Goal: Transaction & Acquisition: Purchase product/service

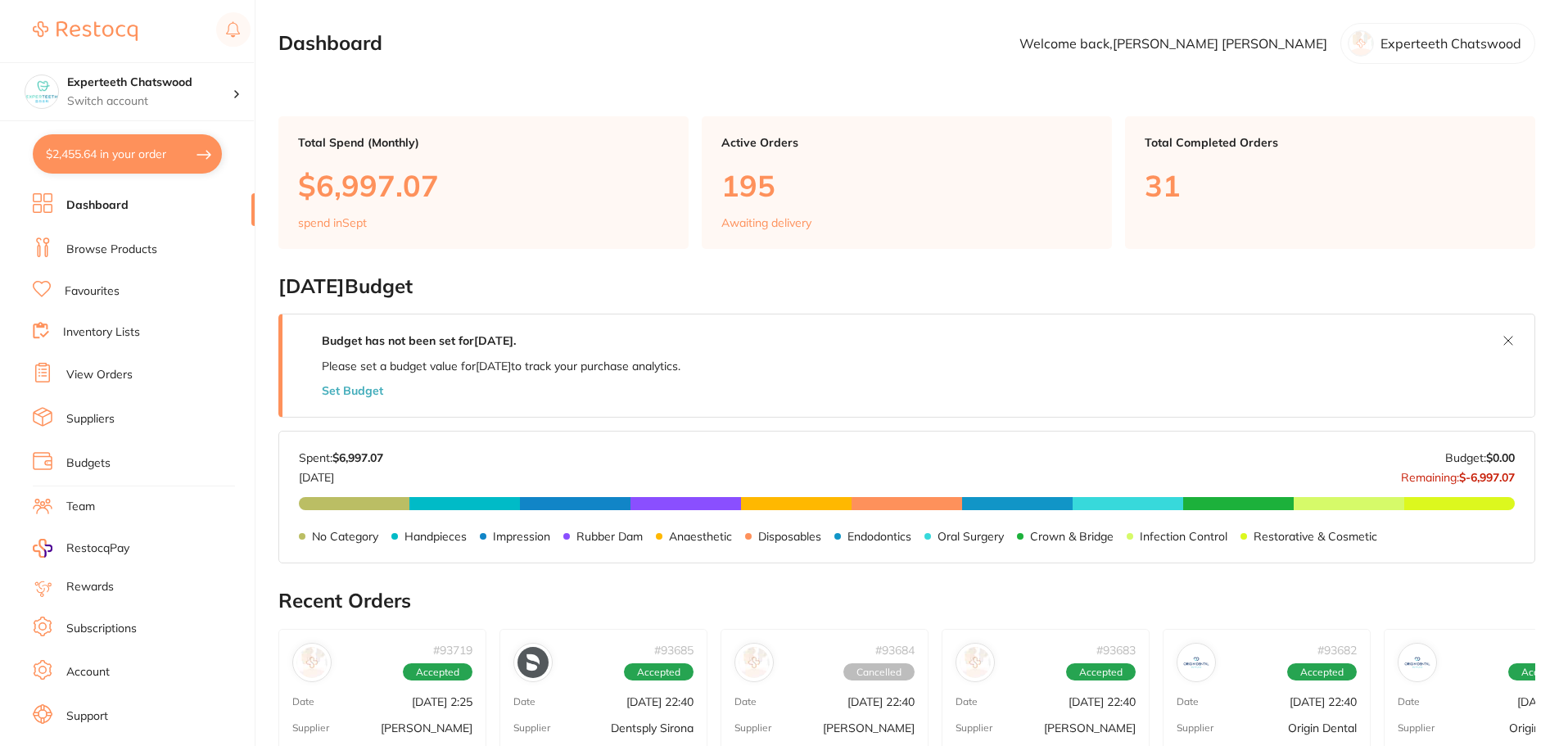
click at [98, 243] on link "Browse Products" at bounding box center [112, 250] width 91 height 17
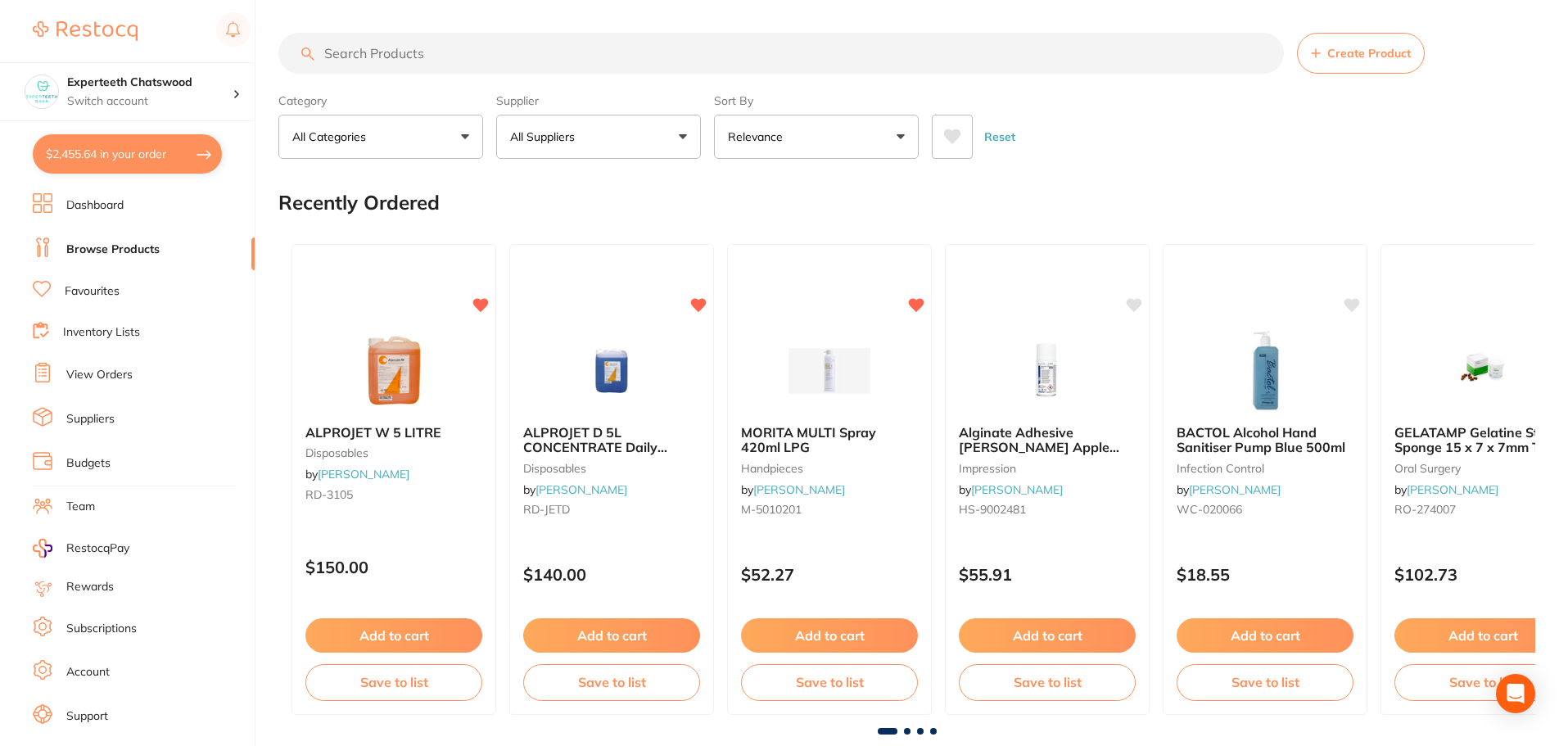
click at [497, 57] on input "search" at bounding box center [781, 54] width 1005 height 41
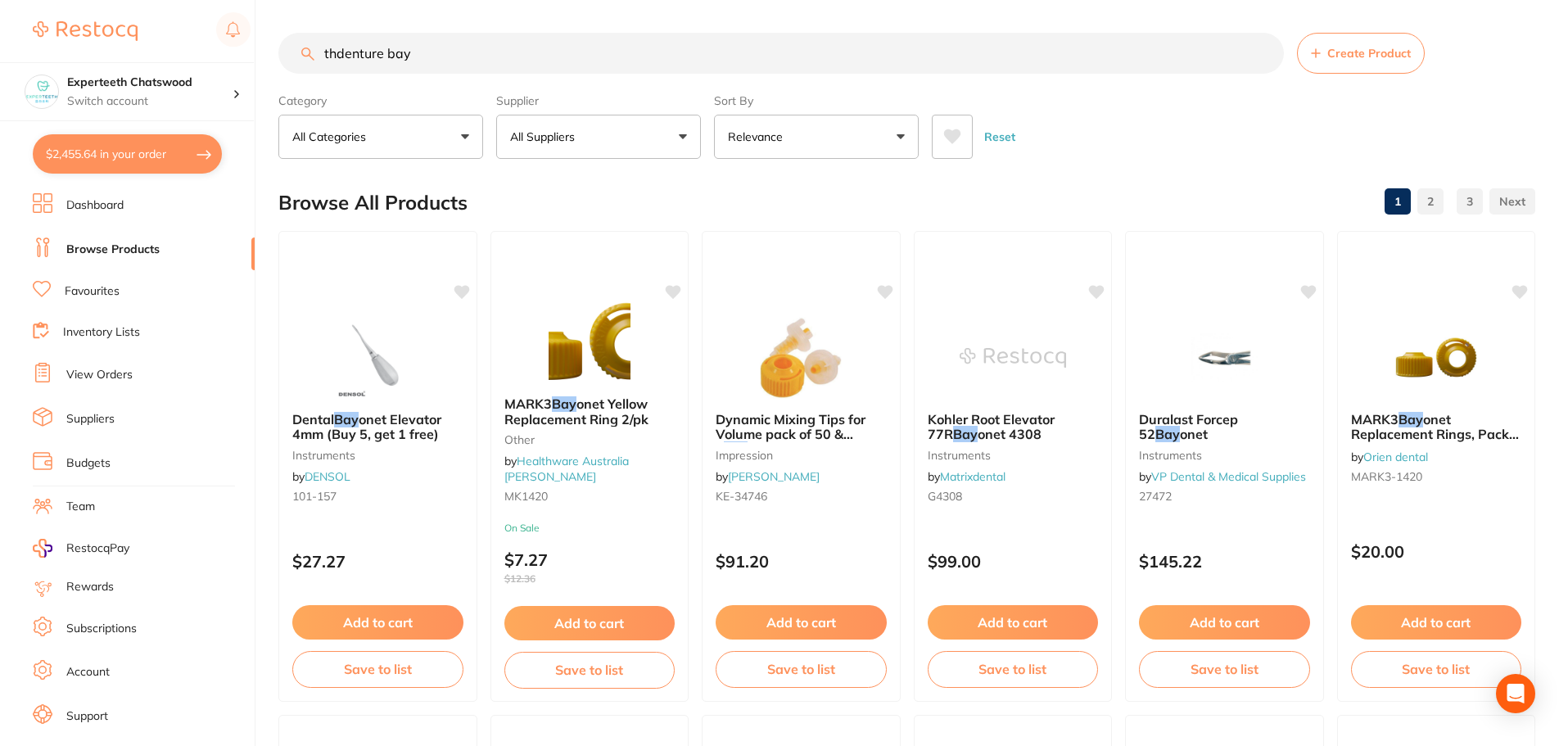
click at [497, 57] on input "thdenture bay" at bounding box center [781, 54] width 1005 height 41
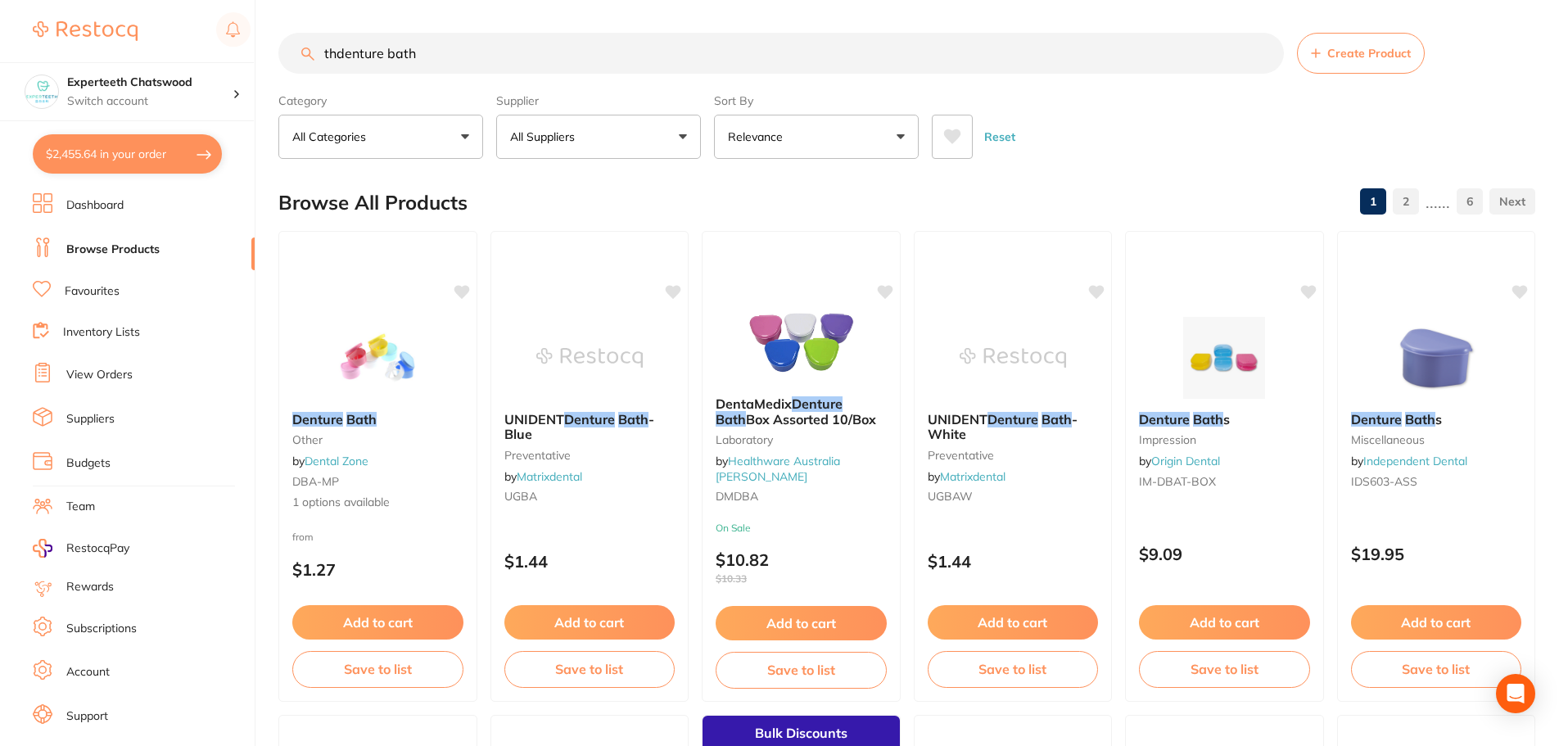
type input "thdenture bath"
click at [586, 146] on button "All Suppliers" at bounding box center [598, 136] width 205 height 44
type input "ori"
click at [631, 325] on p "Origin Dental" at bounding box center [596, 328] width 81 height 15
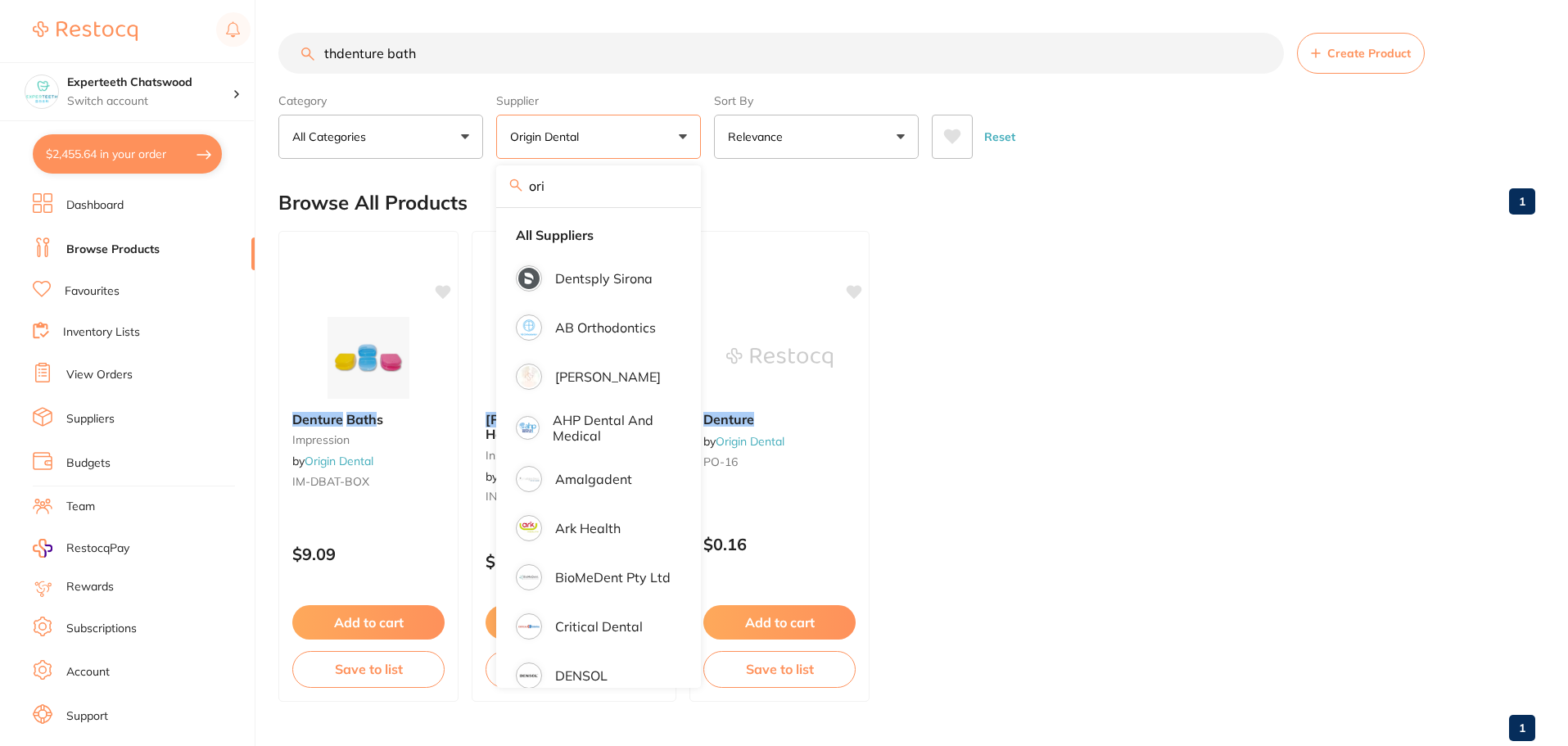
drag, startPoint x: 1195, startPoint y: 170, endPoint x: 1006, endPoint y: 414, distance: 308.6
click at [1195, 170] on main "thdenture bath Create Product Category All Categories All Categories impression…" at bounding box center [923, 394] width 1289 height 787
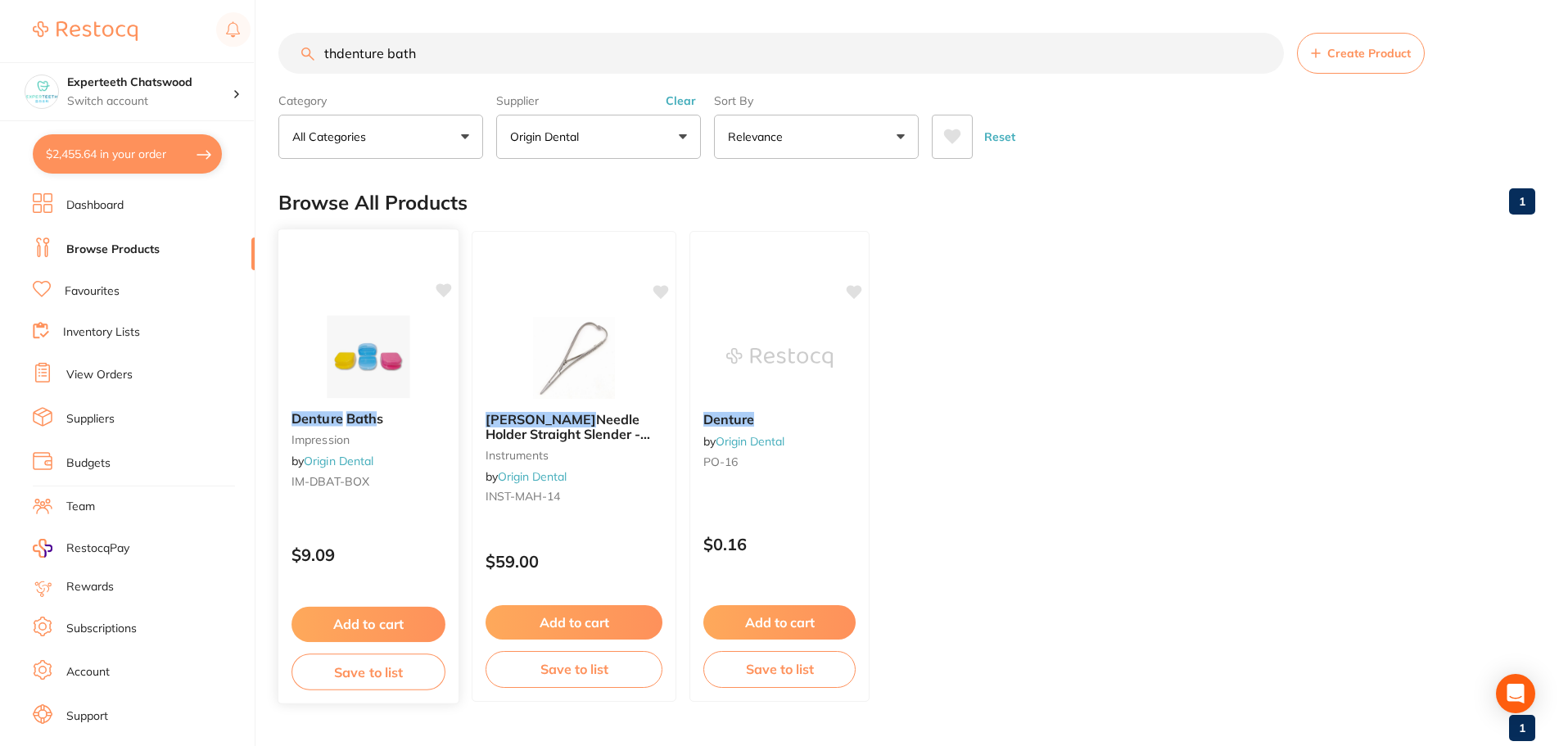
click at [372, 614] on button "Add to cart" at bounding box center [369, 624] width 154 height 36
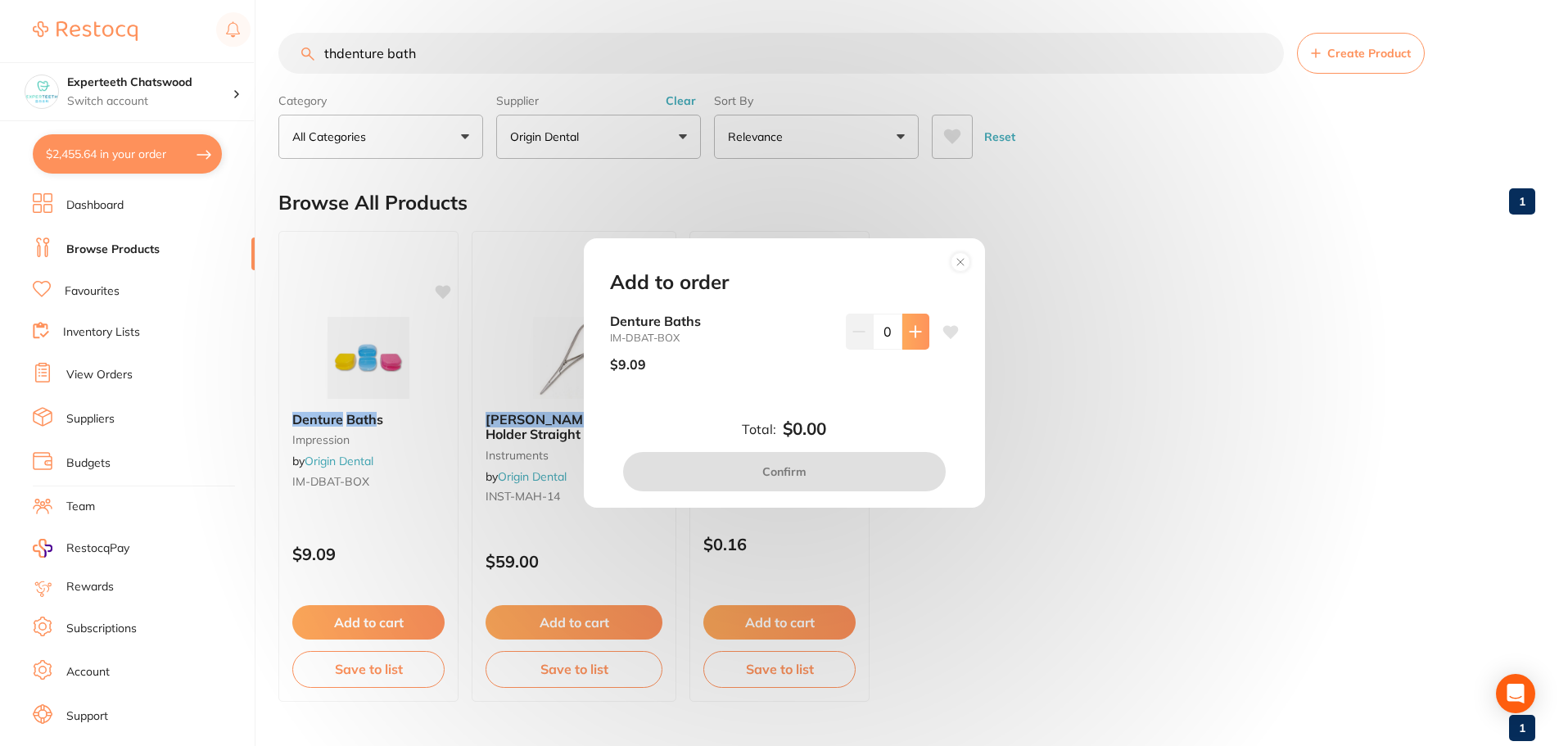
click at [919, 335] on button at bounding box center [916, 332] width 27 height 36
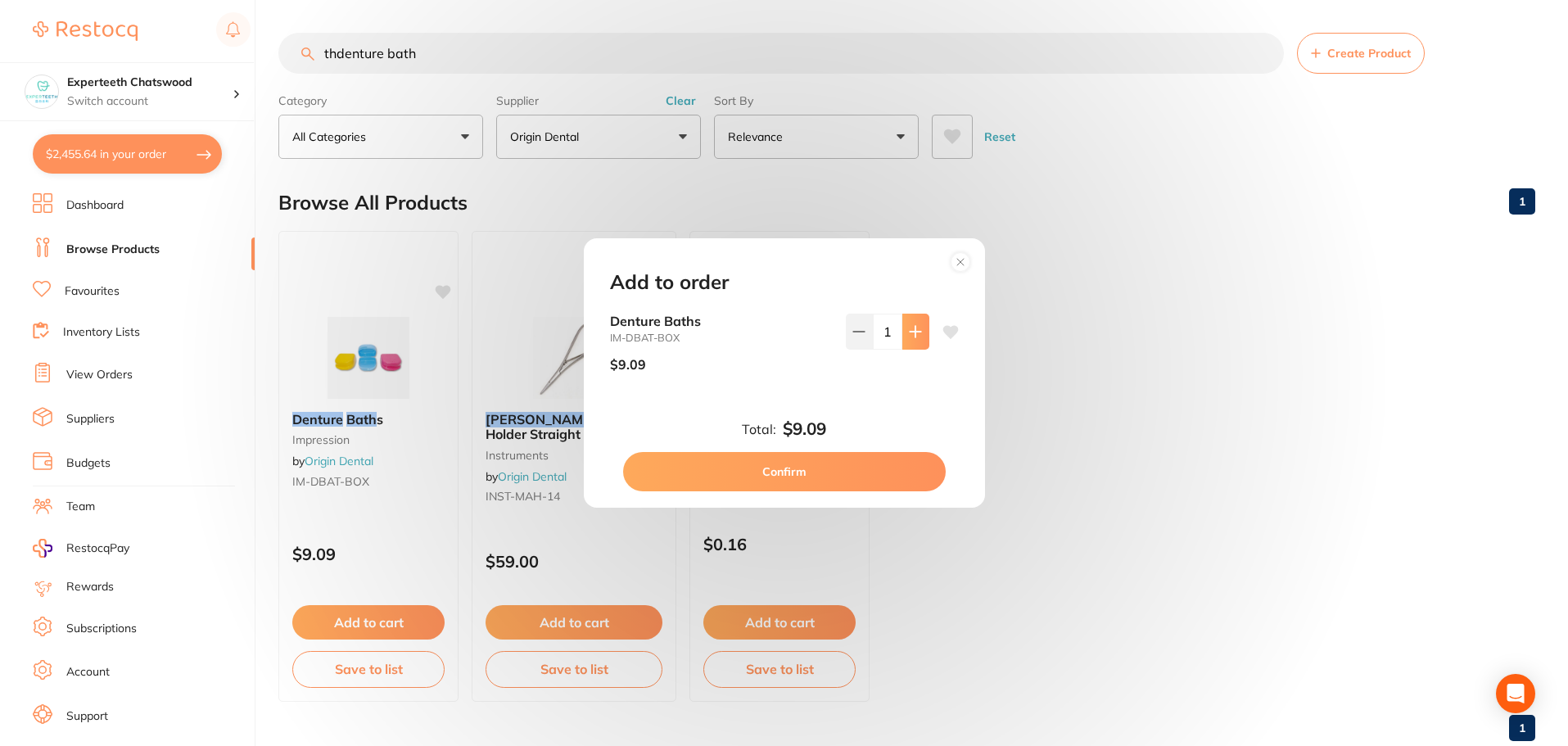
click at [919, 335] on button at bounding box center [916, 332] width 27 height 36
type input "2"
click at [865, 485] on button "Confirm" at bounding box center [784, 472] width 322 height 40
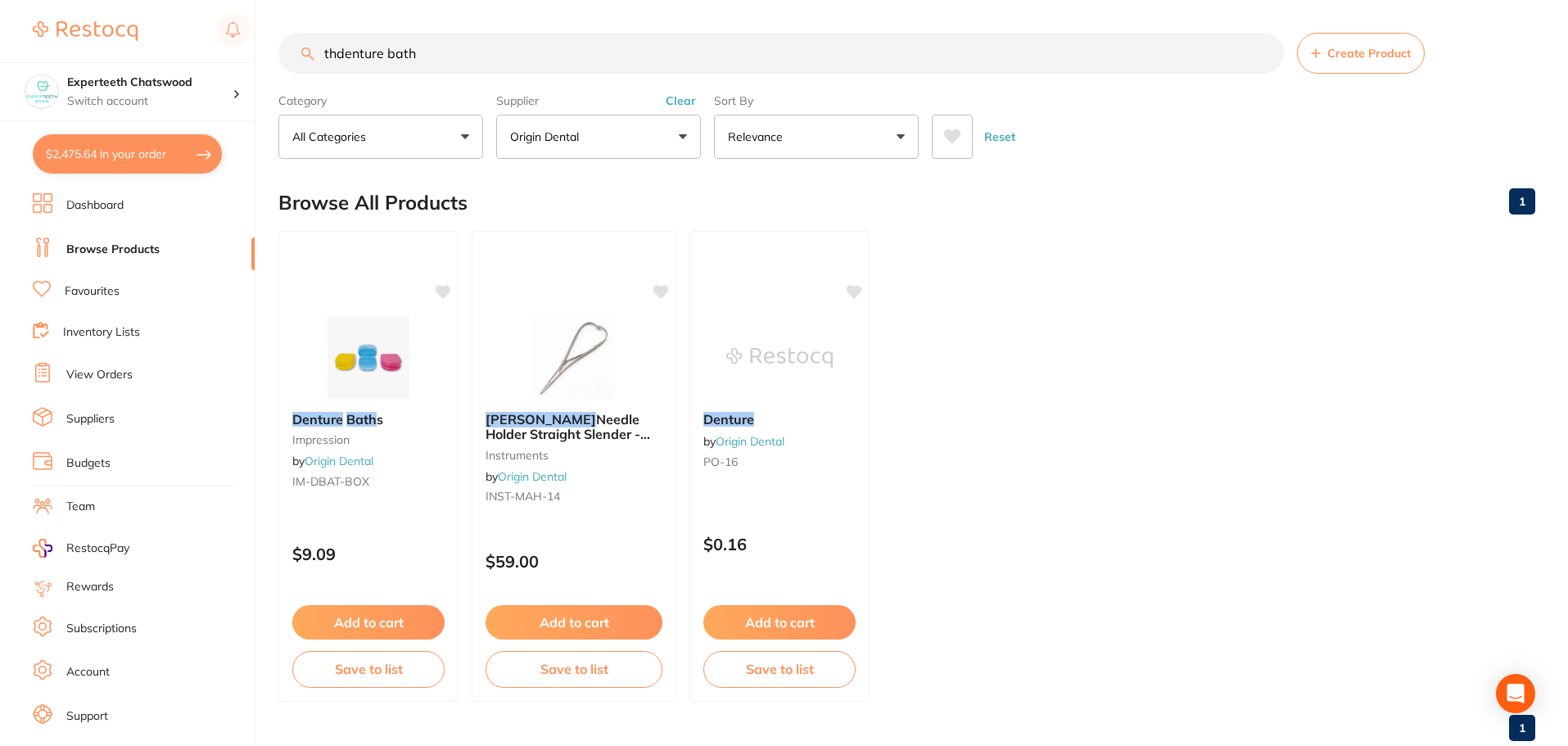
click at [460, 38] on input "thdenture bath" at bounding box center [781, 54] width 1005 height 41
type input "thden"
click at [98, 168] on button "$2,475.64 in your order" at bounding box center [127, 154] width 189 height 40
checkbox input "true"
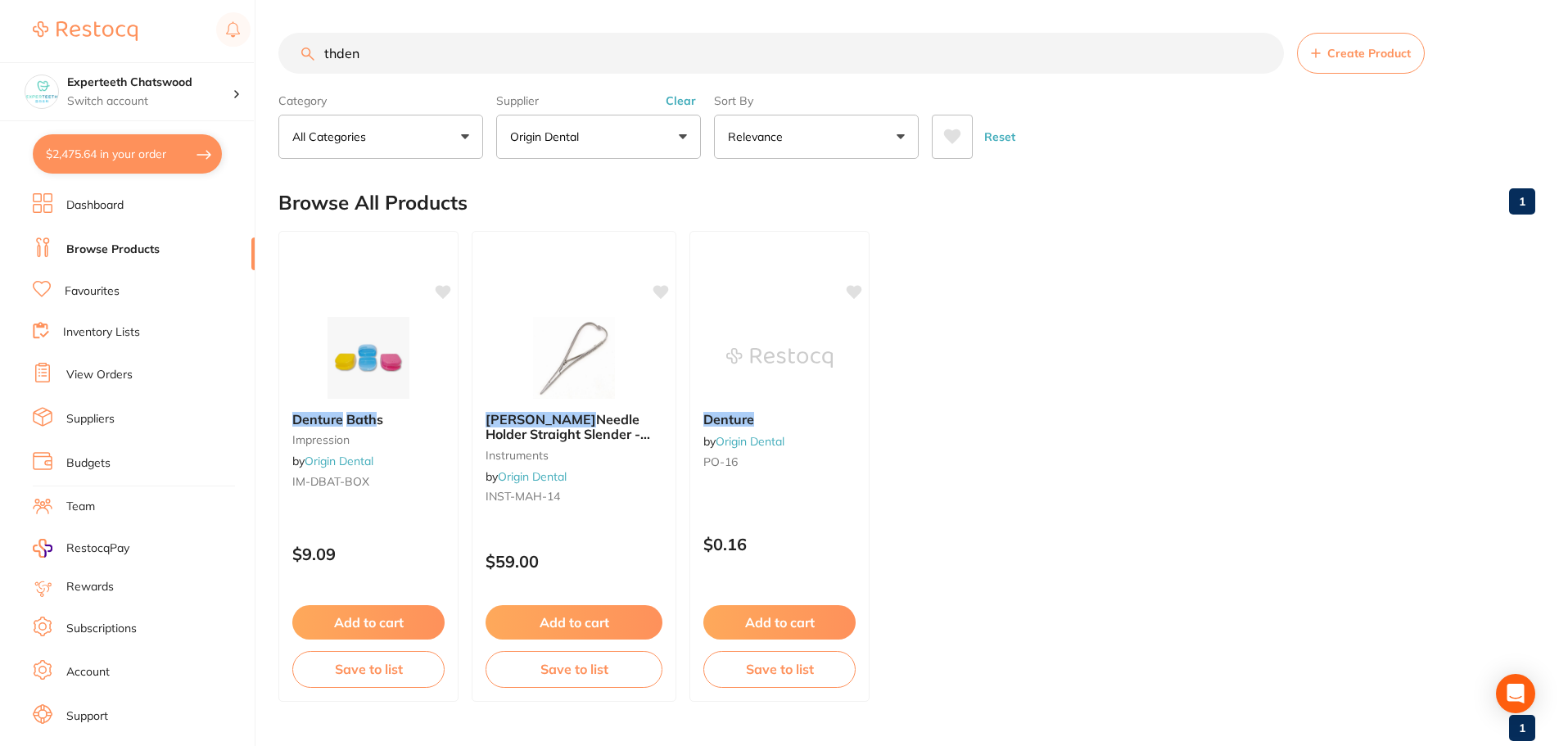
checkbox input "true"
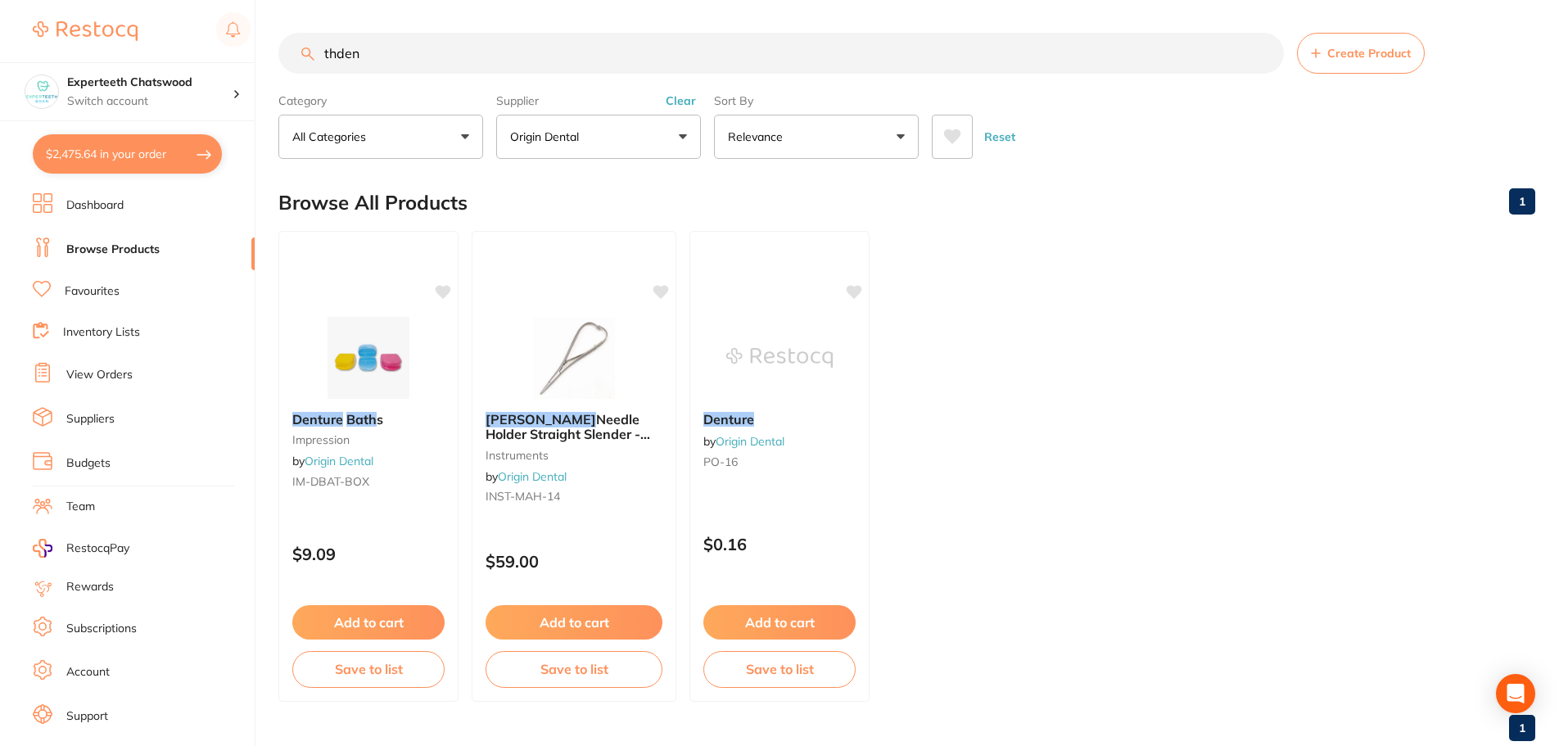
checkbox input "true"
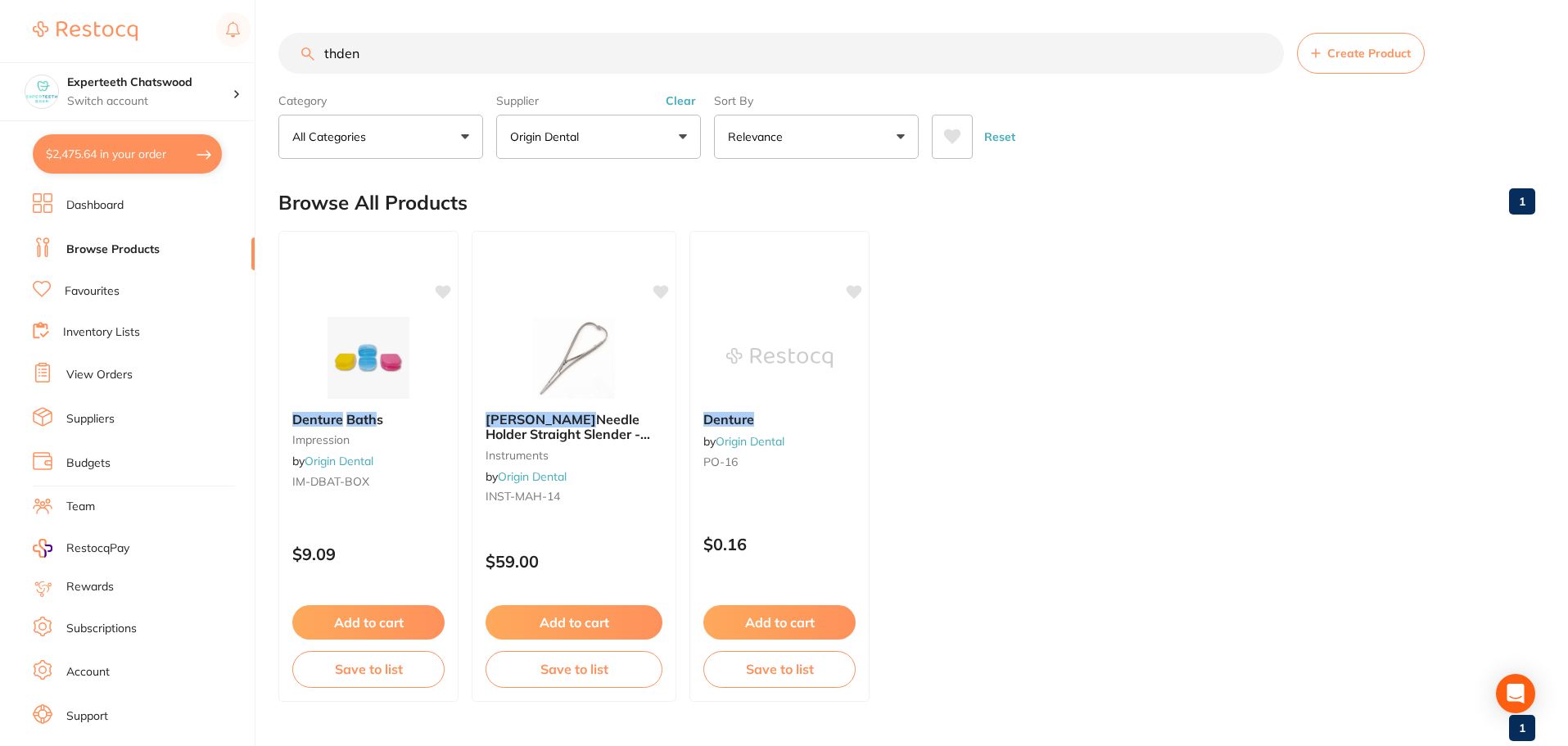
checkbox input "true"
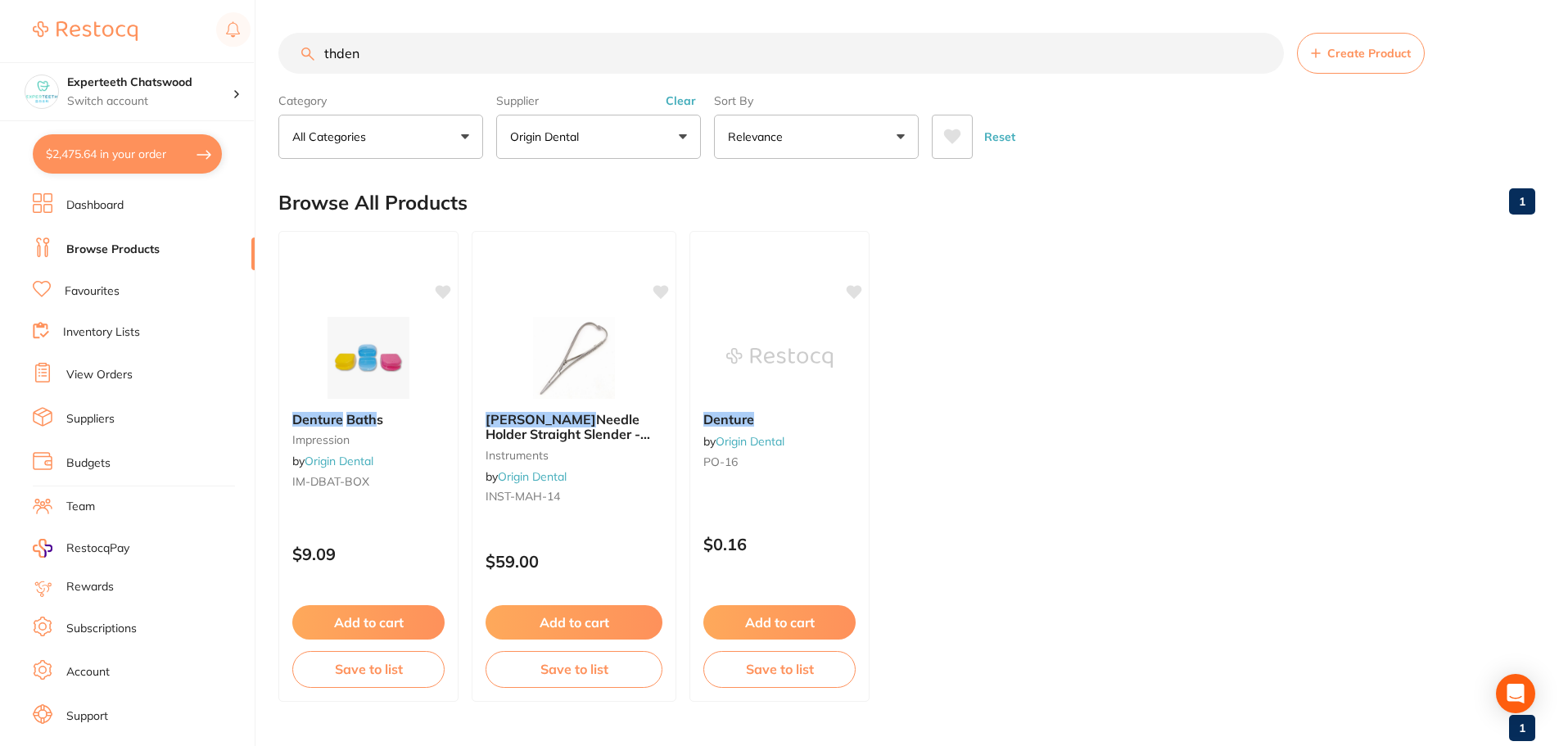
checkbox input "true"
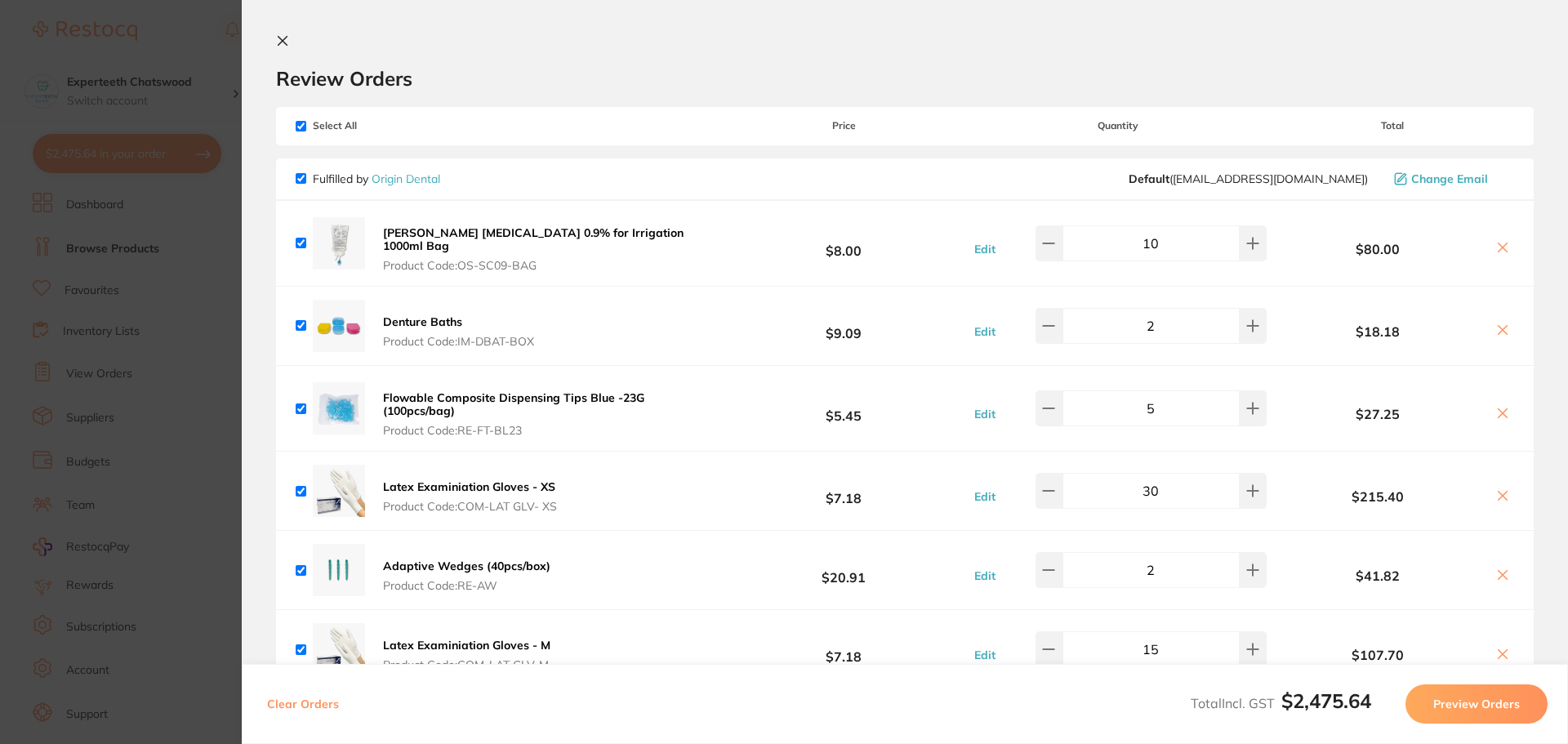
drag, startPoint x: 1176, startPoint y: 238, endPoint x: 1142, endPoint y: 238, distance: 34.0
click at [1142, 238] on input "10" at bounding box center [1151, 243] width 177 height 36
type input "8"
click at [1255, 393] on button at bounding box center [1253, 409] width 27 height 36
type input "6"
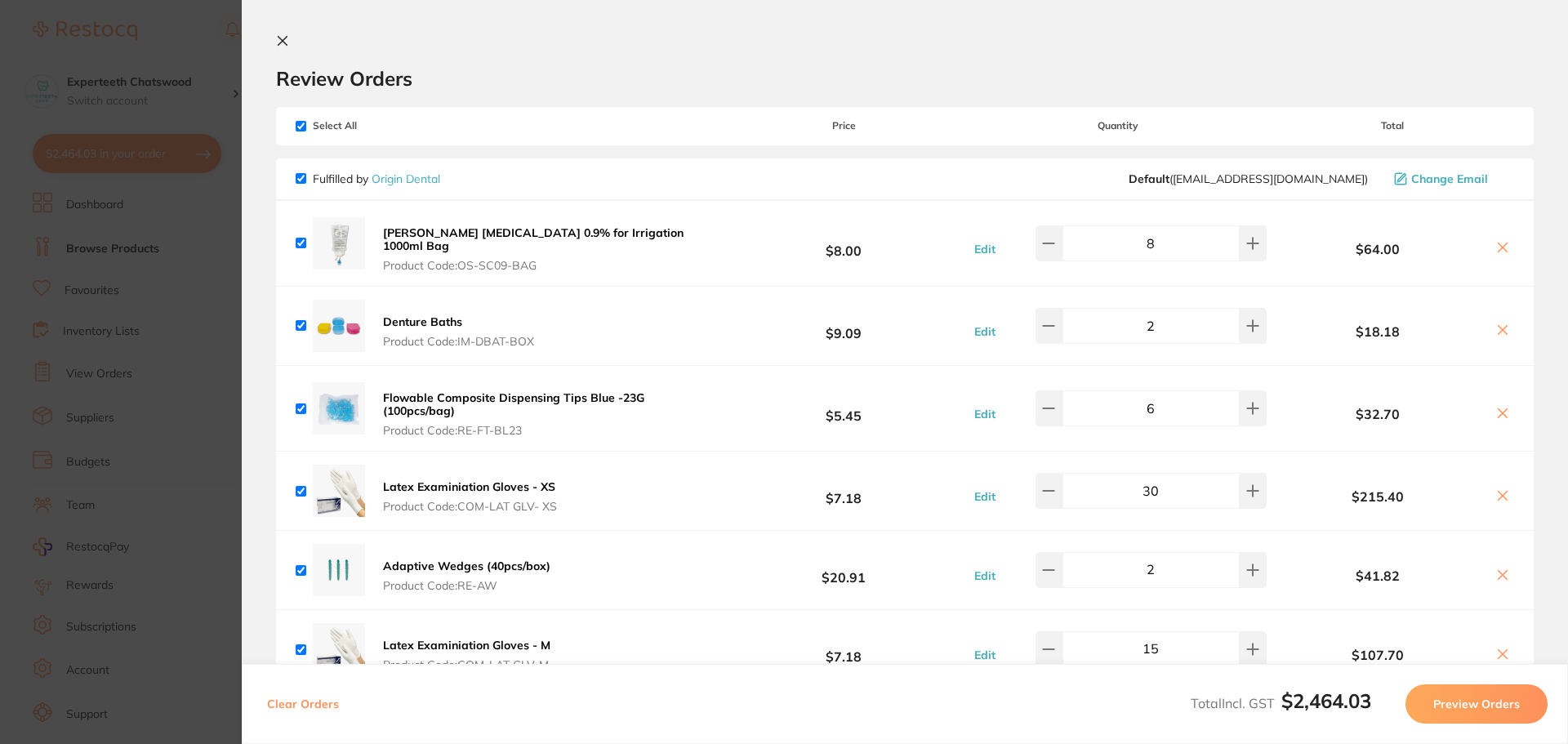
click at [279, 43] on icon at bounding box center [283, 41] width 13 height 13
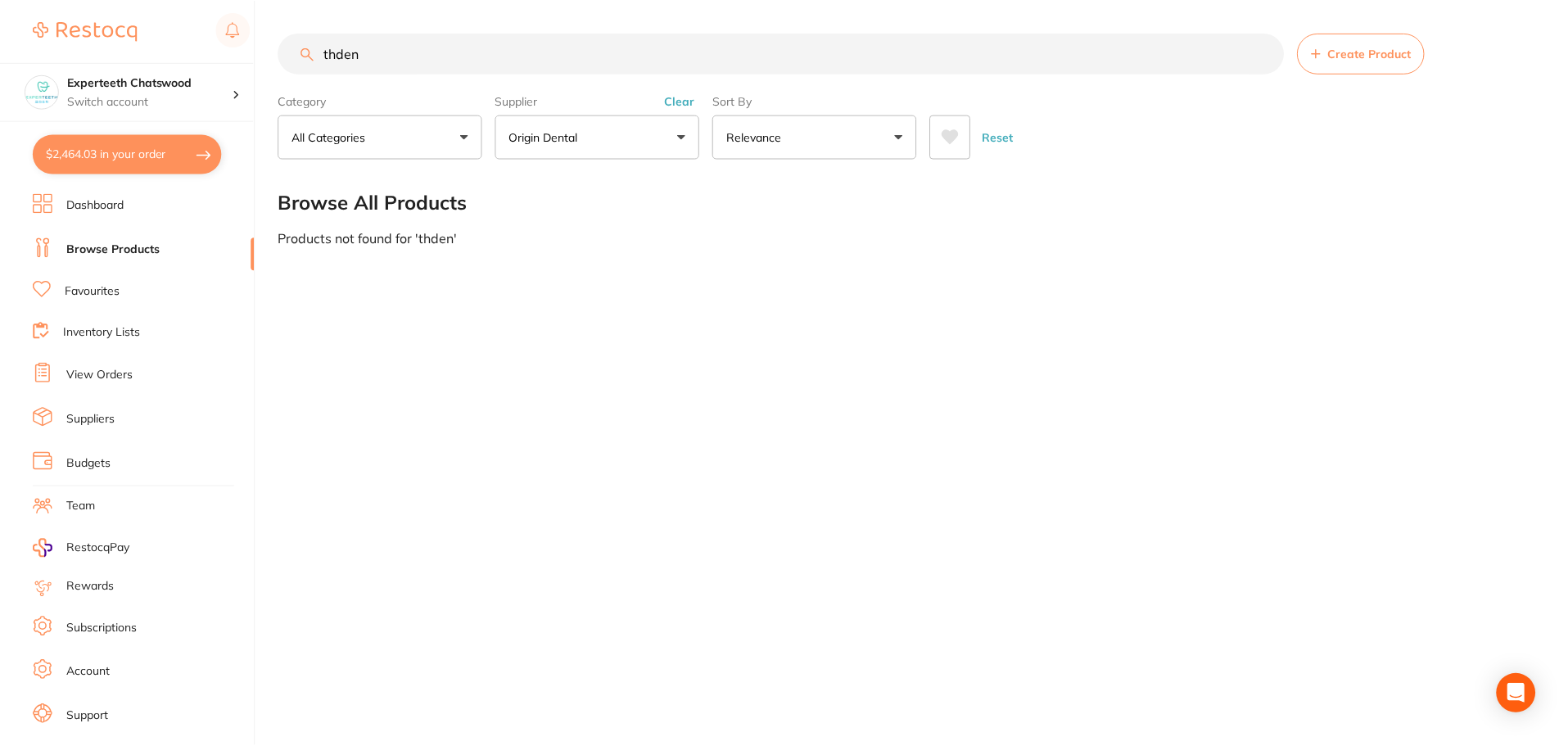
scroll to position [1, 0]
drag, startPoint x: 361, startPoint y: 51, endPoint x: 298, endPoint y: 70, distance: 65.8
click at [298, 70] on input "thden" at bounding box center [783, 54] width 1008 height 41
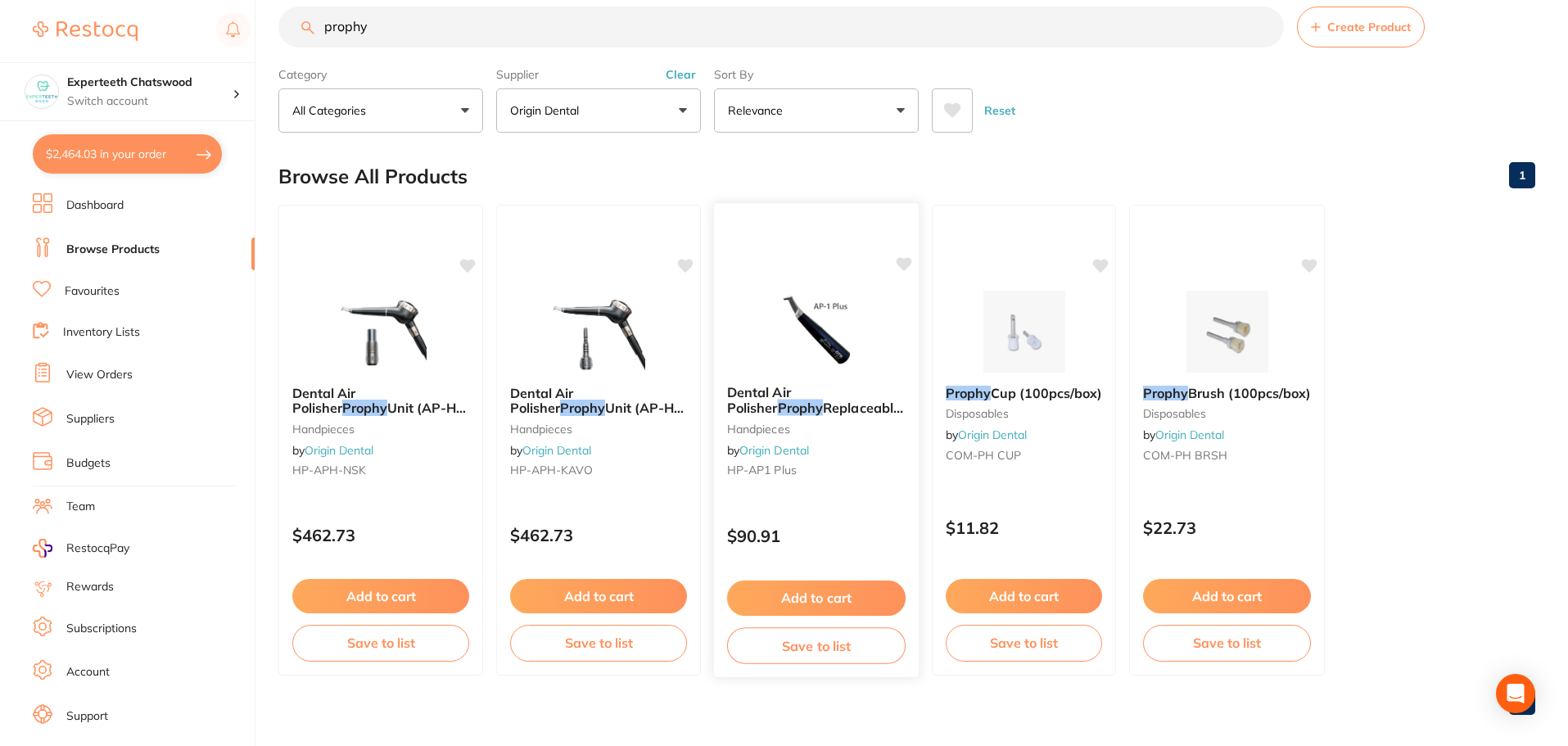
scroll to position [41, 0]
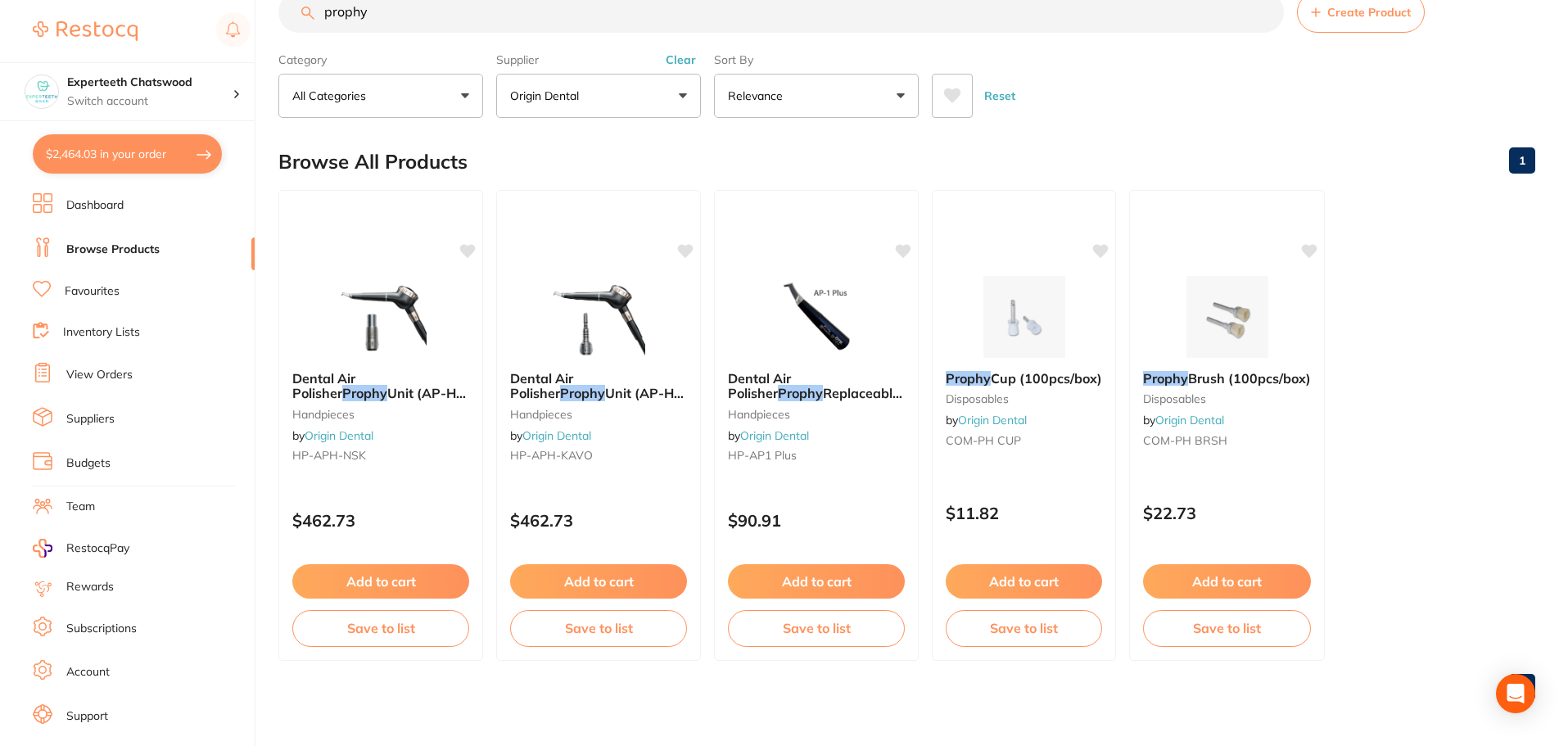
click at [653, 82] on button "Origin Dental" at bounding box center [598, 95] width 205 height 44
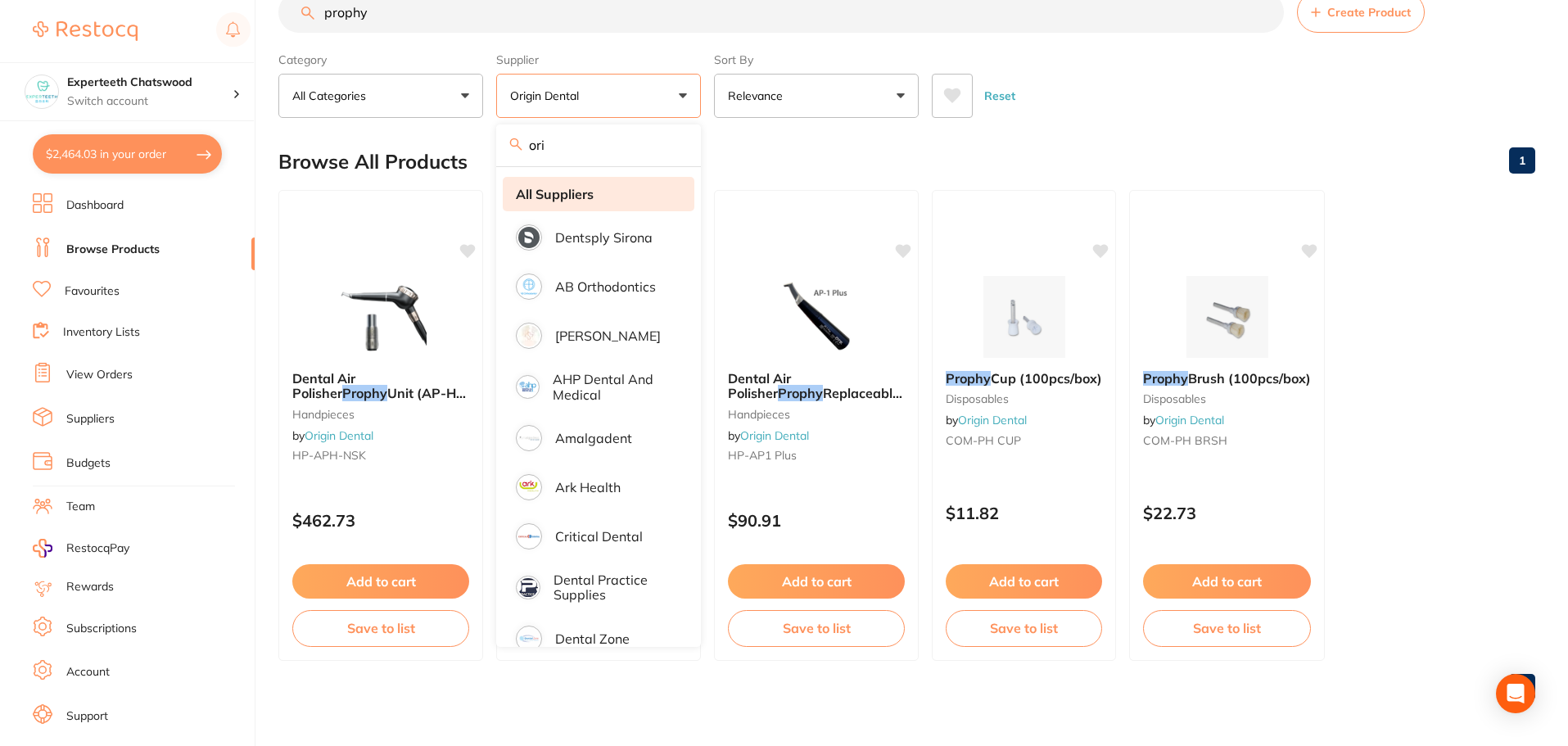
click at [570, 208] on li "All Suppliers" at bounding box center [598, 194] width 192 height 35
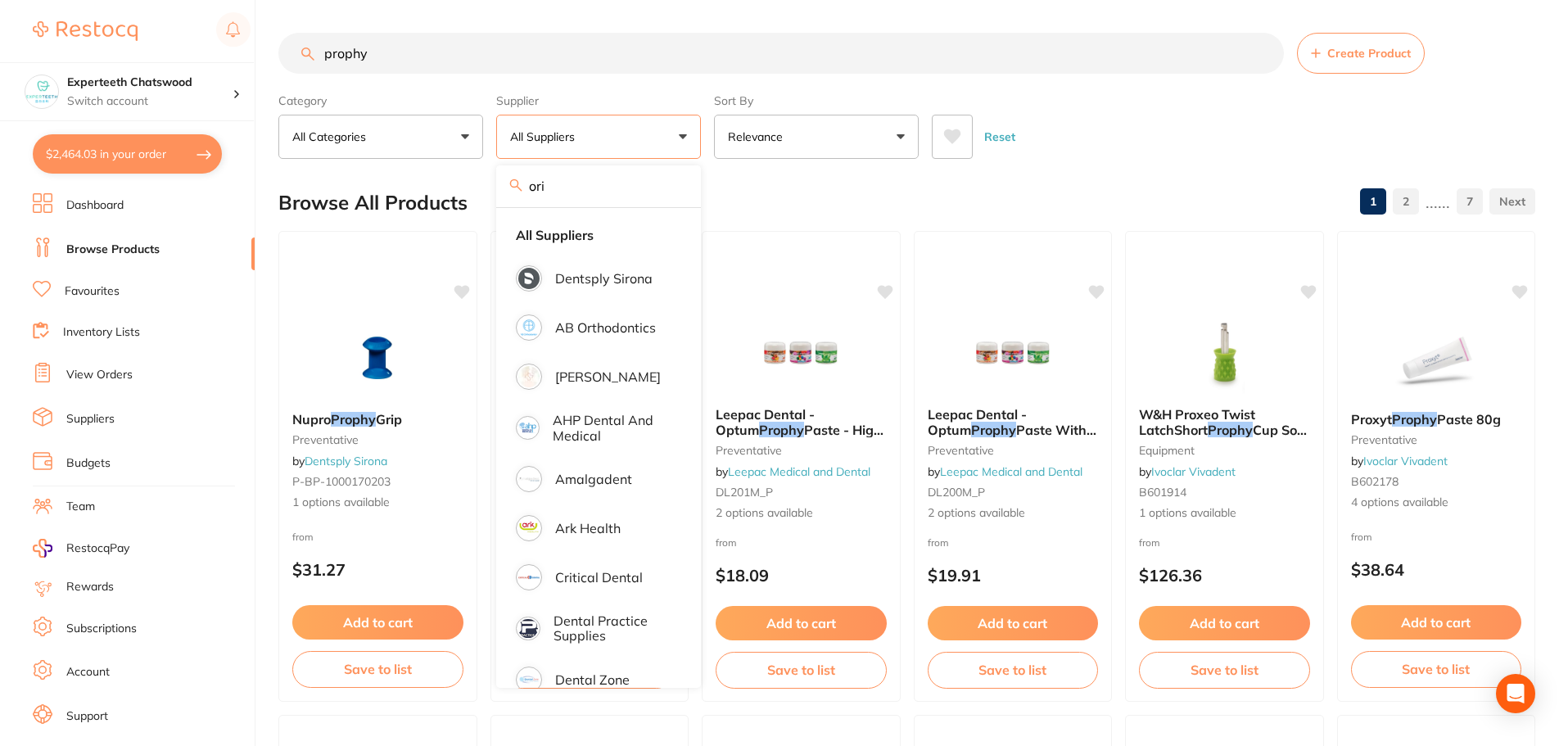
click at [1172, 138] on div "Reset" at bounding box center [1227, 130] width 590 height 57
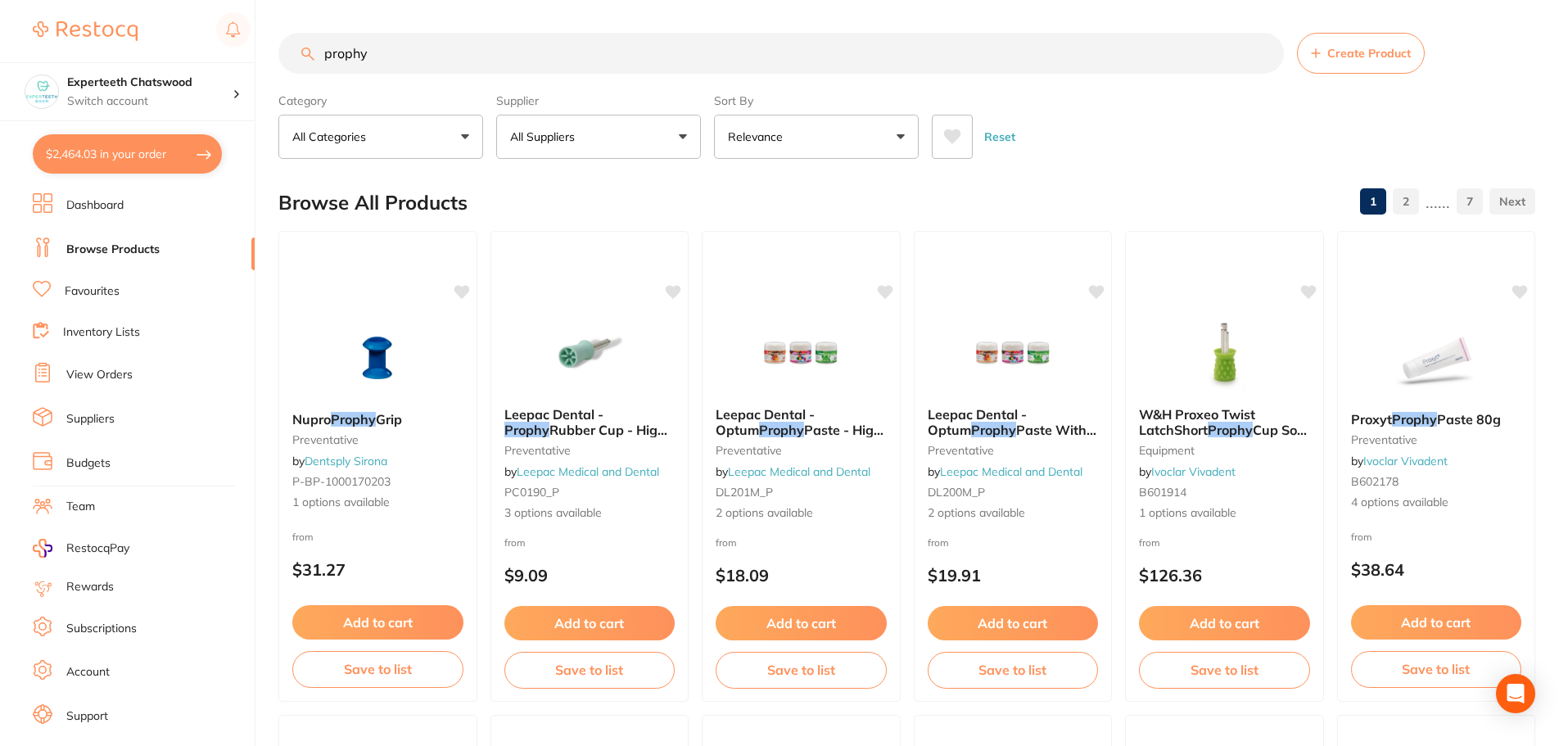
click at [501, 69] on input "prophy" at bounding box center [781, 54] width 1005 height 41
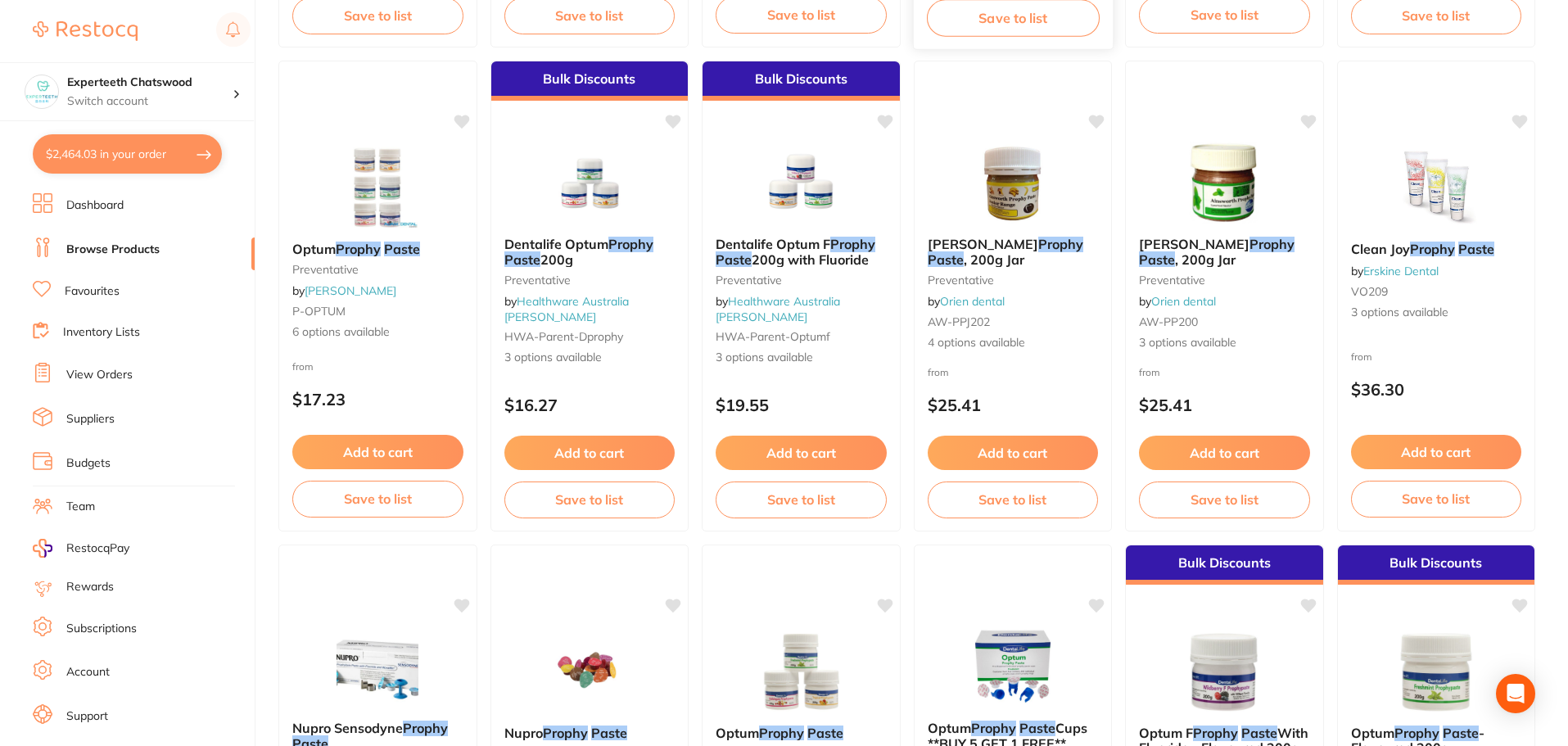
scroll to position [656, 0]
type input "prophy paste"
click at [394, 188] on img at bounding box center [378, 185] width 107 height 83
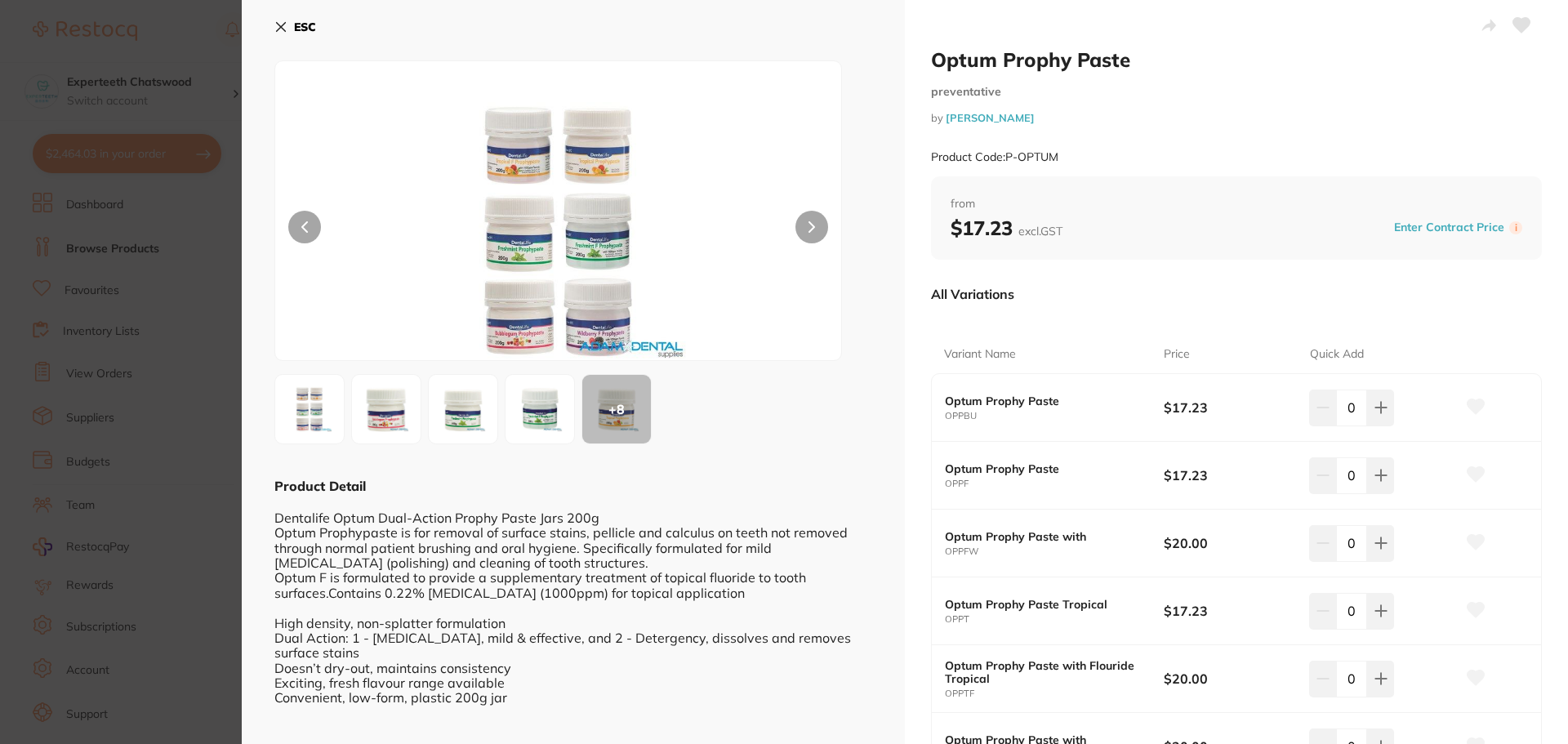
click at [538, 417] on img at bounding box center [539, 409] width 59 height 59
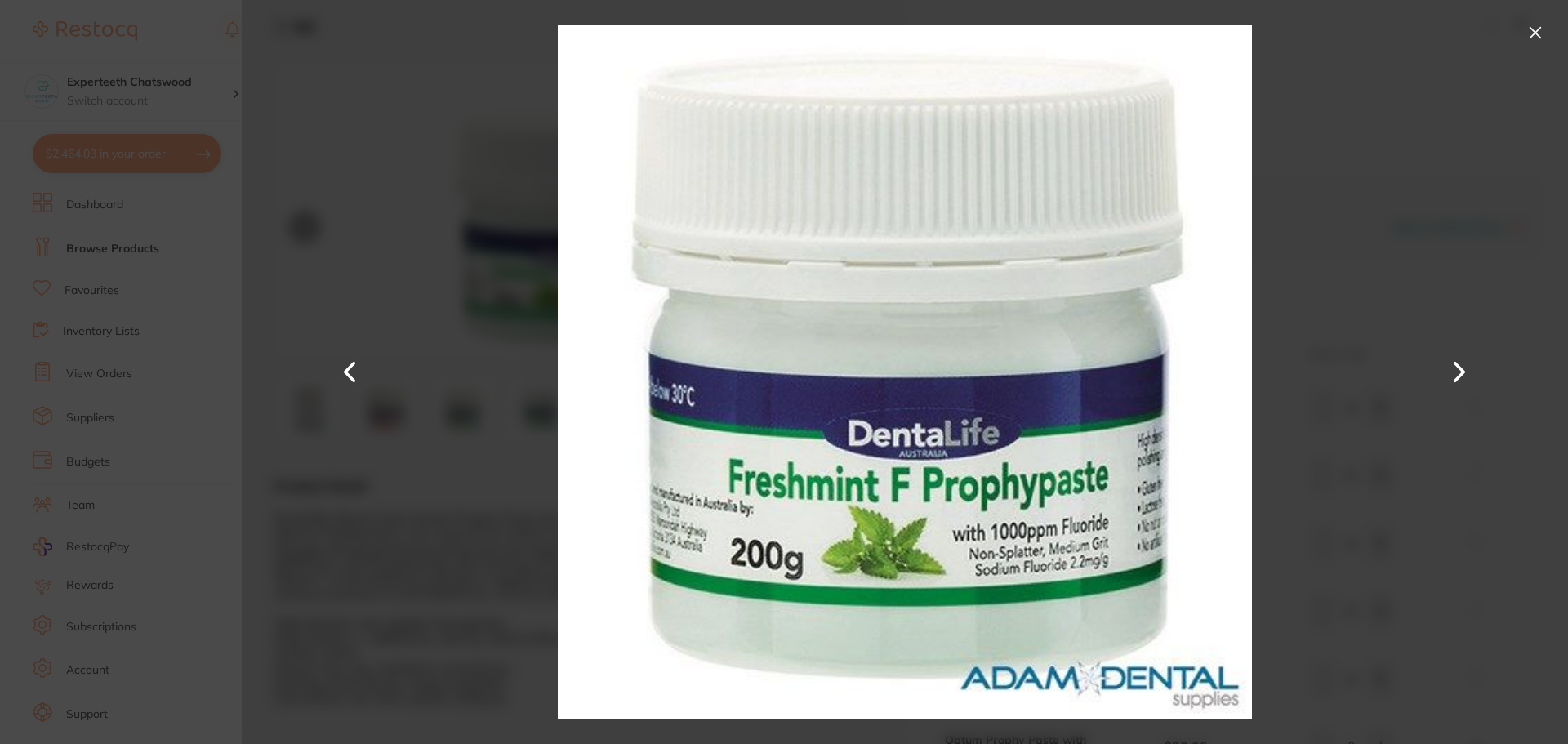
click at [1526, 29] on button at bounding box center [1536, 33] width 26 height 26
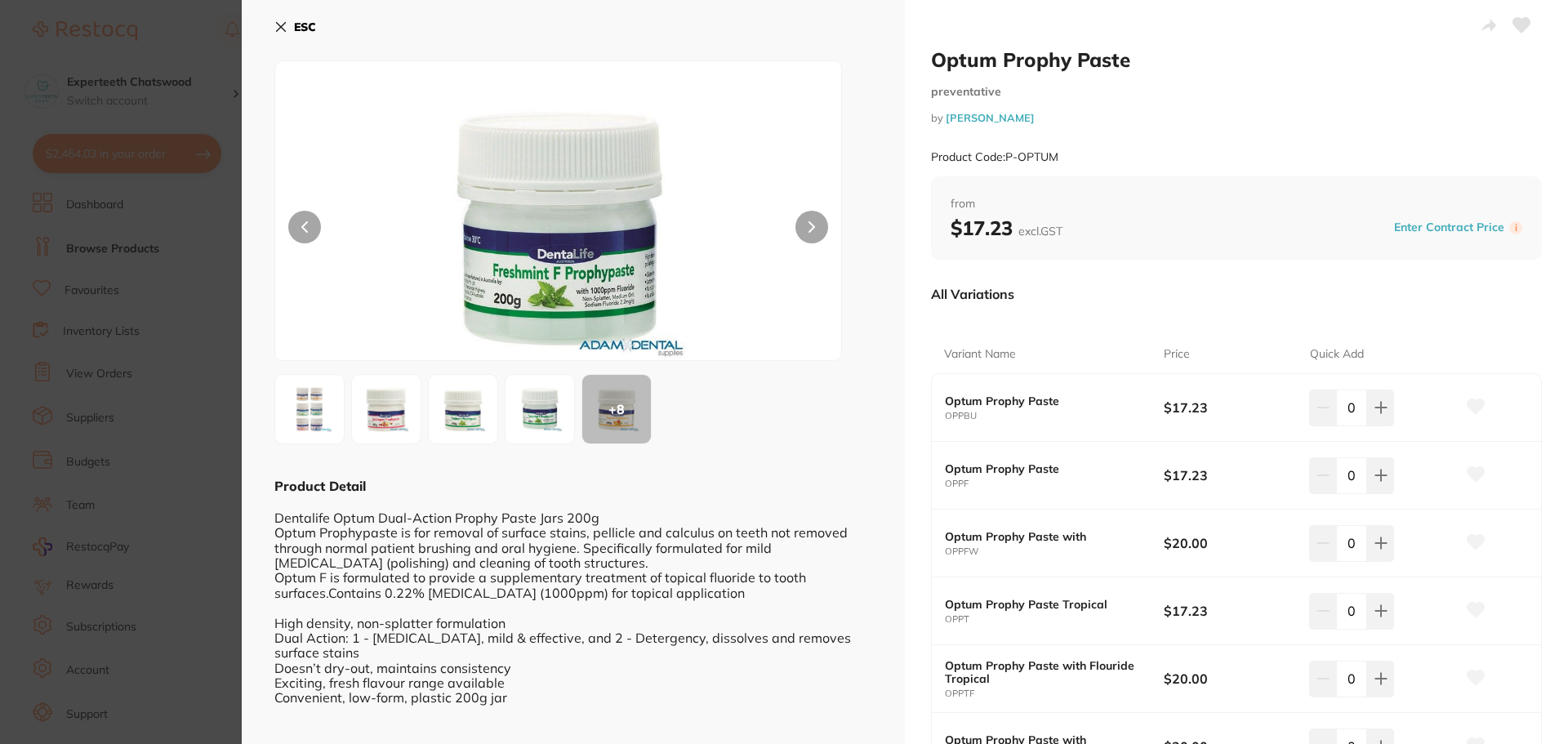
click at [274, 21] on div "ESC + 8 Product Detail Dentalife Optum Dual-Action Prophy Paste Jars 200g Optum…" at bounding box center [573, 450] width 663 height 900
click at [280, 24] on icon at bounding box center [281, 27] width 13 height 13
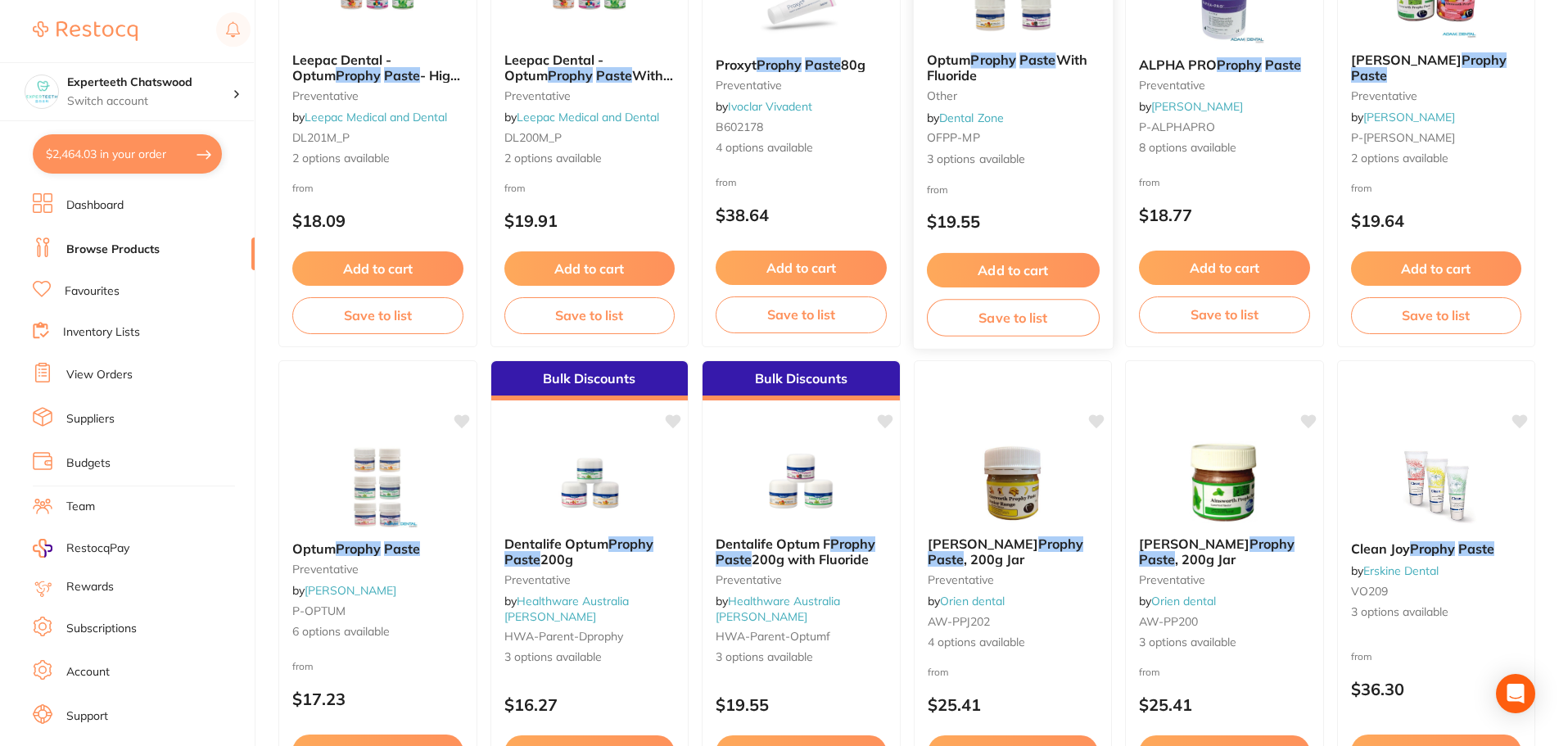
scroll to position [491, 0]
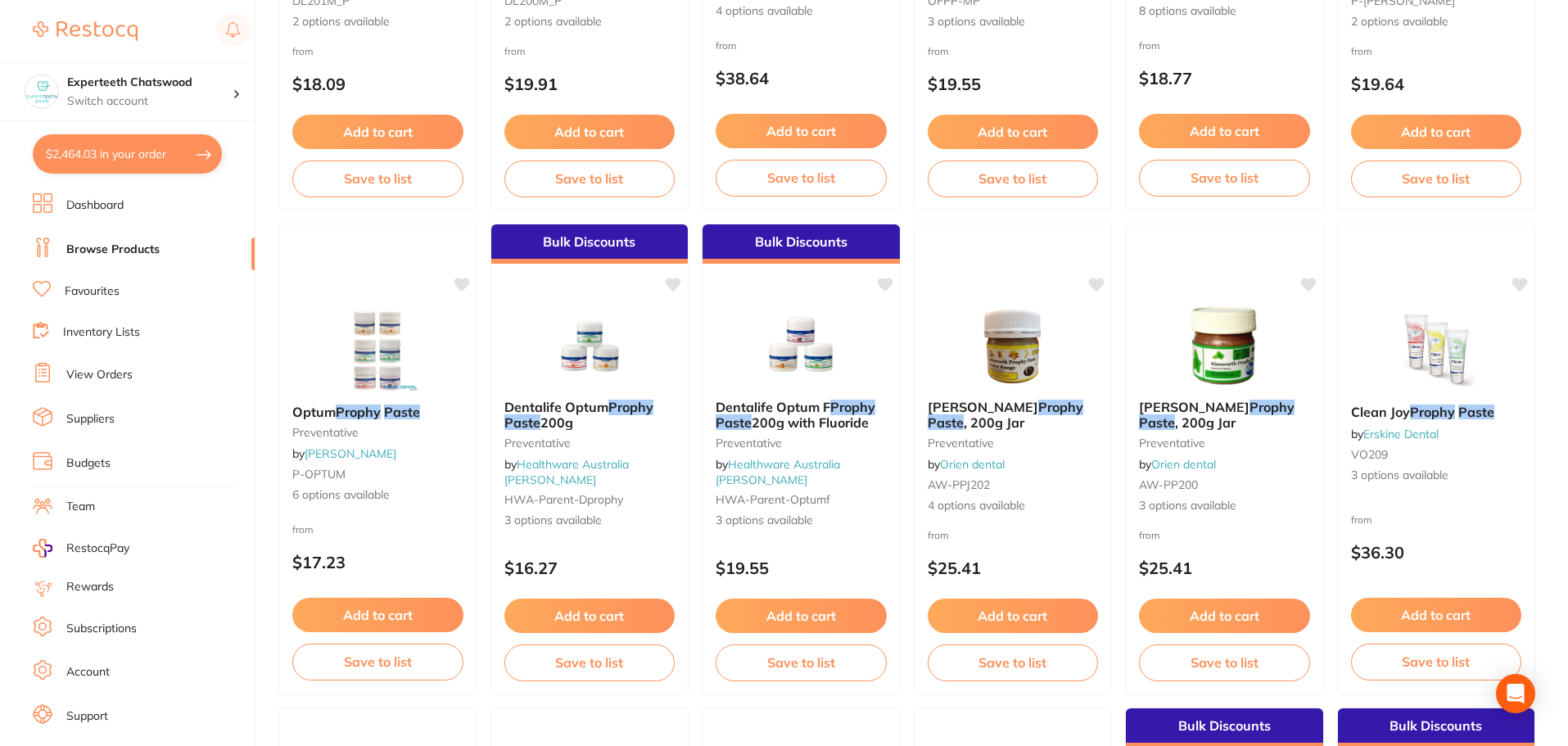
click at [585, 604] on button "Add to cart" at bounding box center [589, 616] width 171 height 35
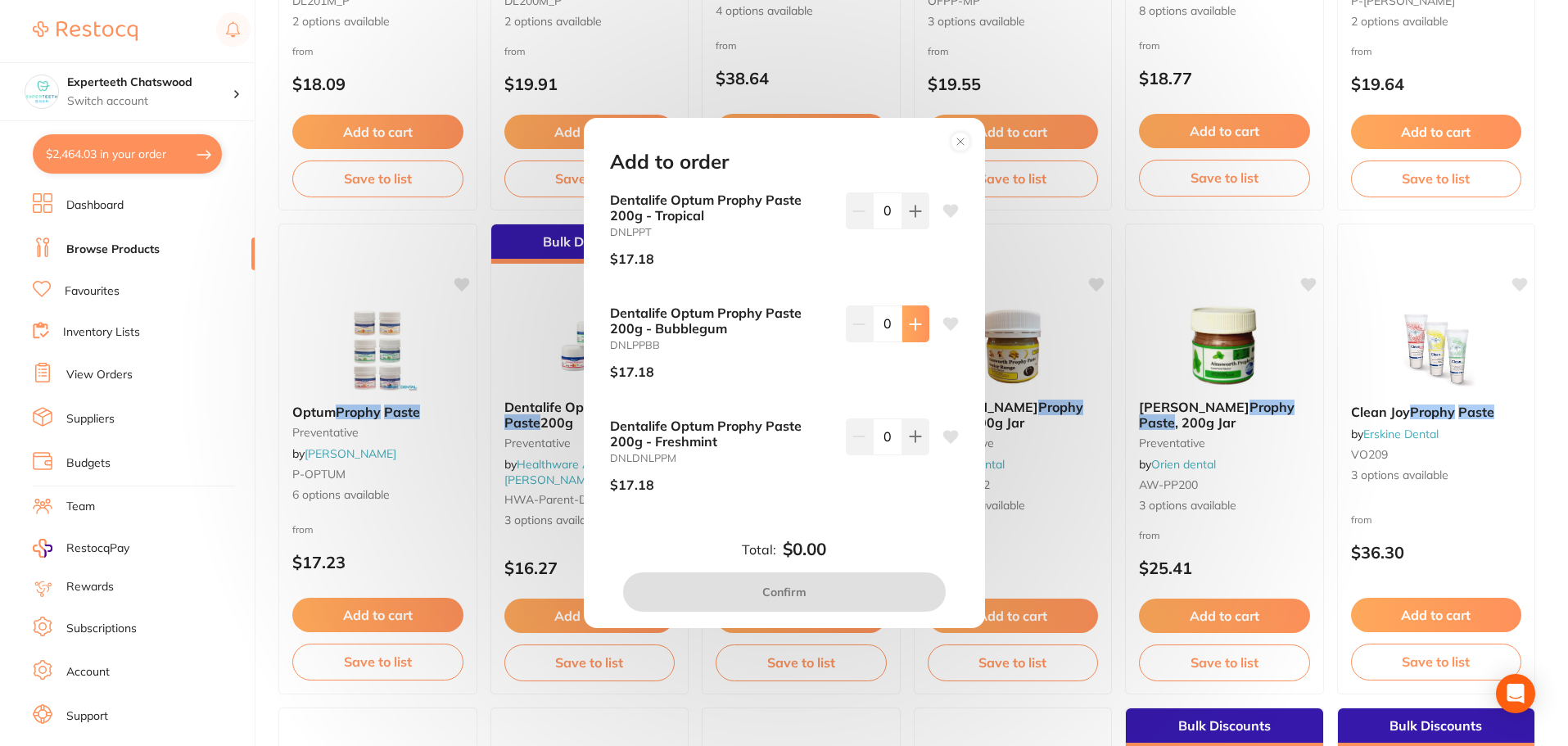
click at [917, 322] on button at bounding box center [916, 324] width 27 height 36
click at [917, 316] on button at bounding box center [916, 324] width 27 height 36
type input "2"
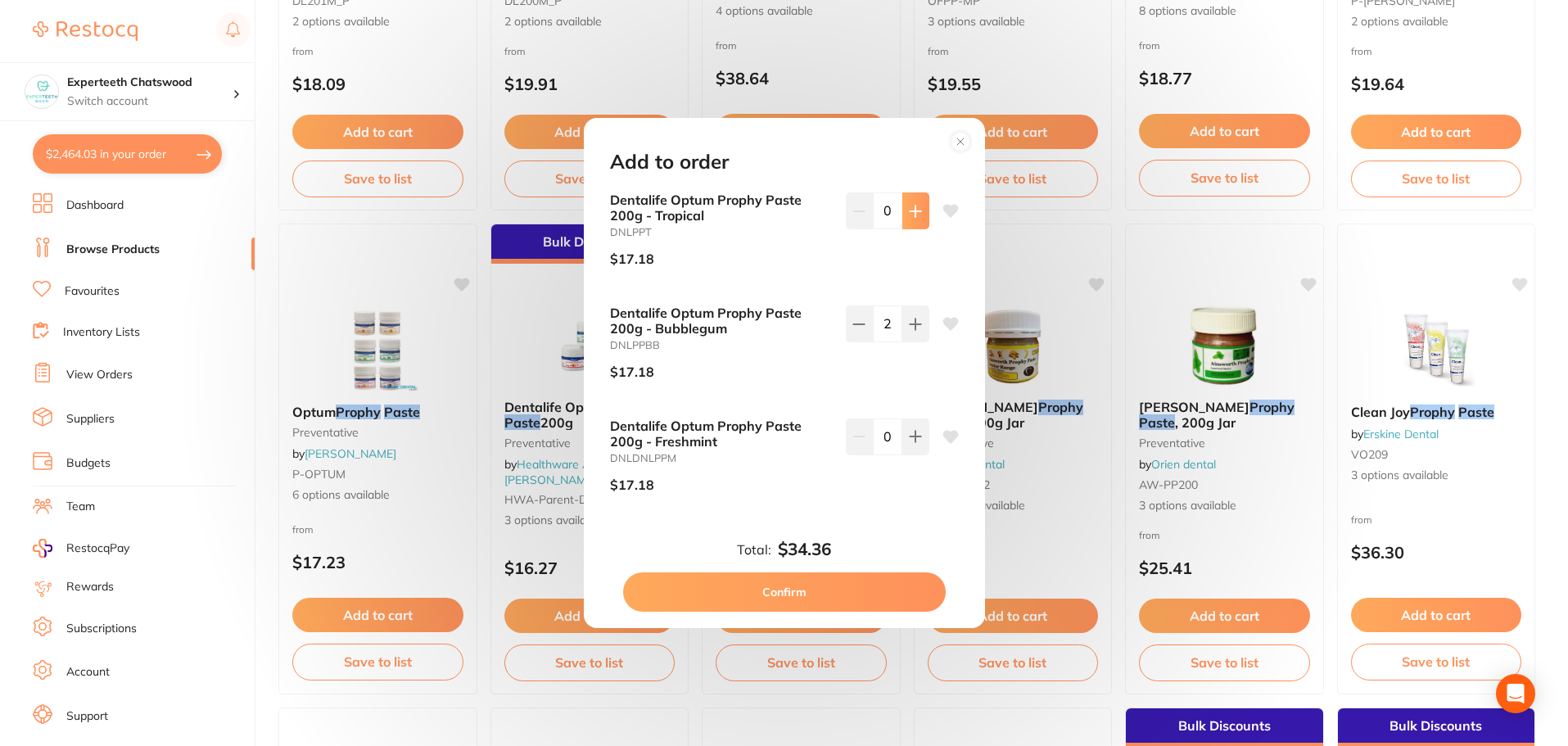
click at [913, 212] on icon at bounding box center [915, 211] width 11 height 11
drag, startPoint x: 915, startPoint y: 201, endPoint x: 913, endPoint y: 216, distance: 15.1
click at [915, 201] on button at bounding box center [916, 211] width 27 height 36
type input "2"
click at [915, 329] on icon at bounding box center [916, 324] width 13 height 13
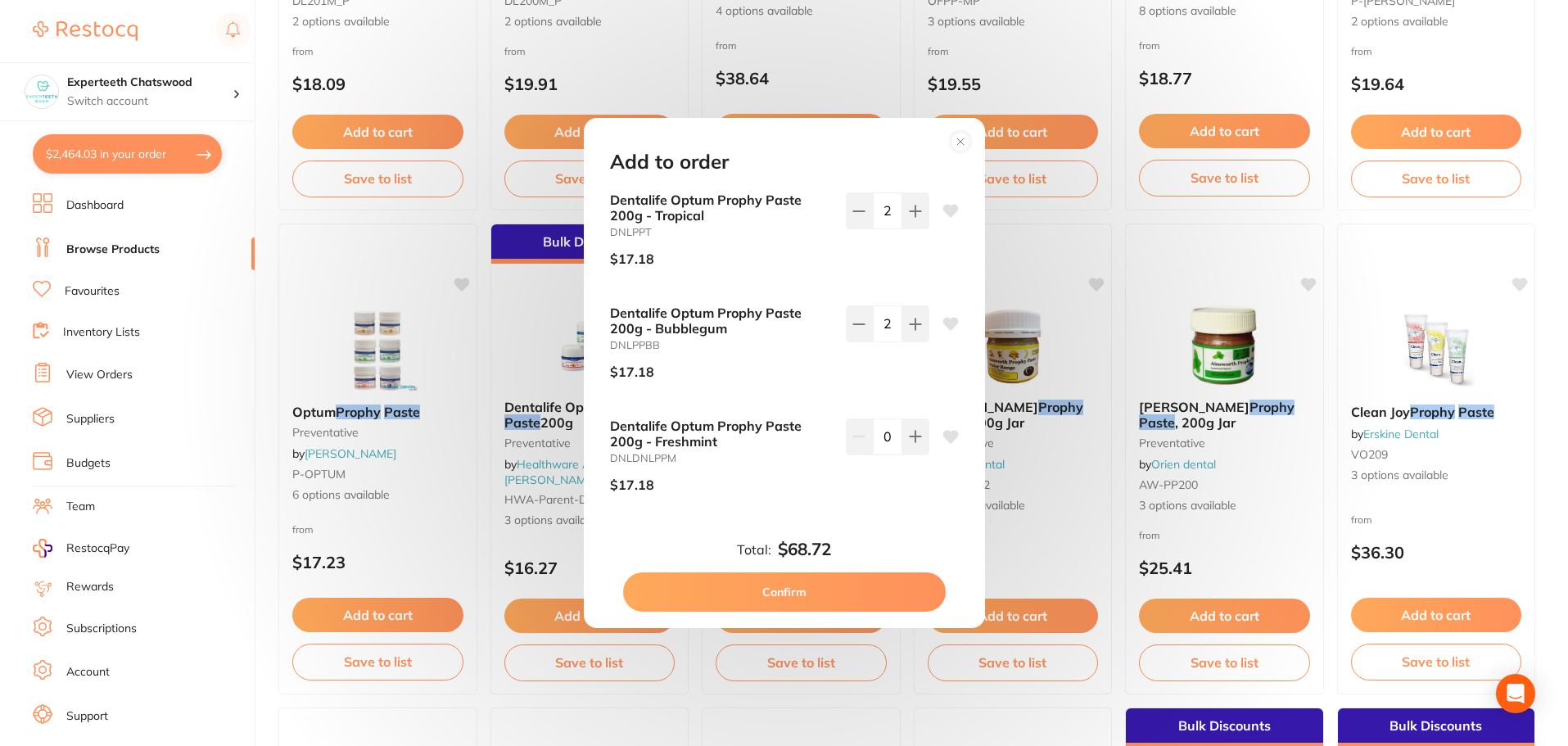
type input "3"
click at [822, 595] on button "Confirm" at bounding box center [784, 592] width 322 height 40
checkbox input "false"
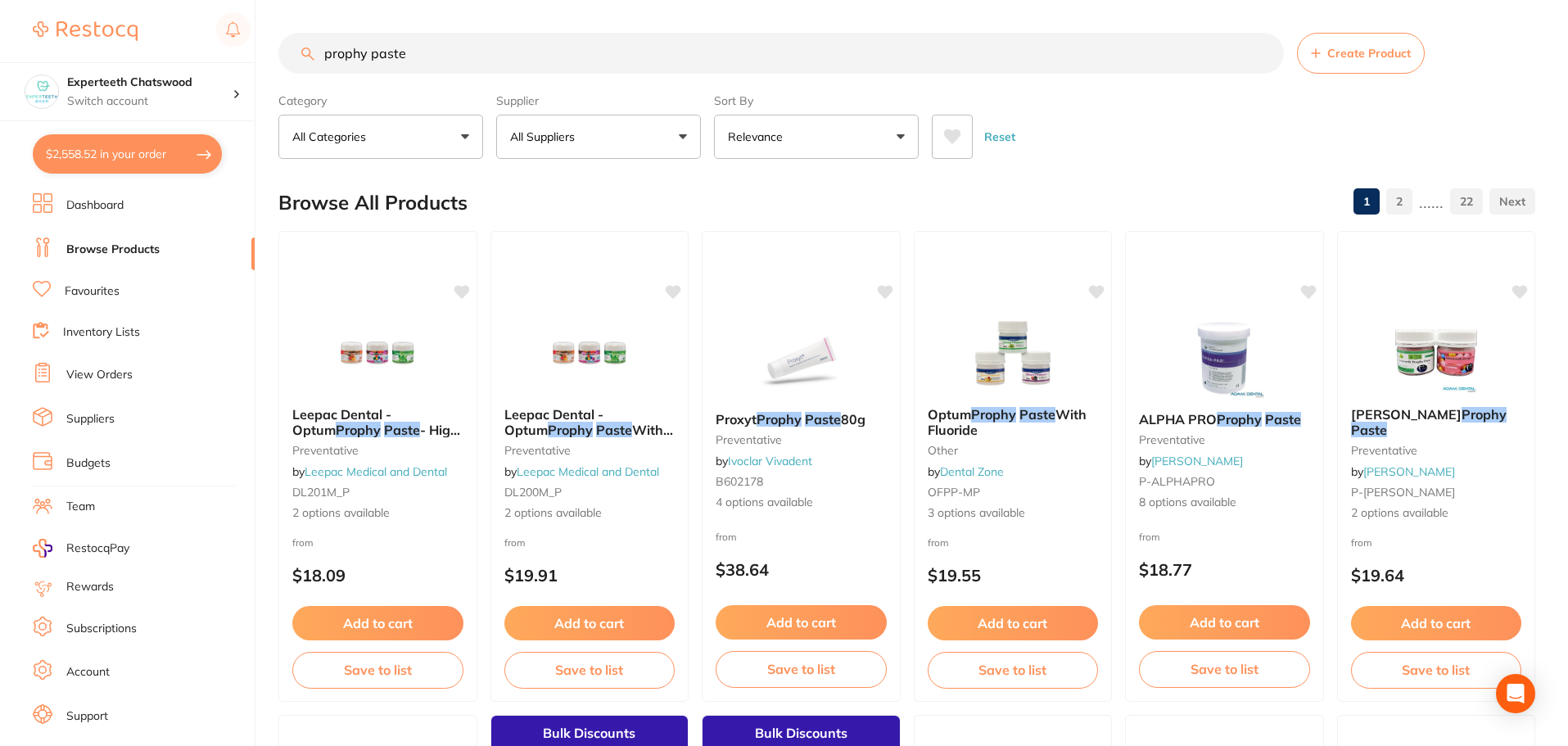
scroll to position [1, 0]
drag, startPoint x: 416, startPoint y: 54, endPoint x: 319, endPoint y: 70, distance: 98.3
click at [319, 70] on input "prophy paste" at bounding box center [781, 54] width 1005 height 41
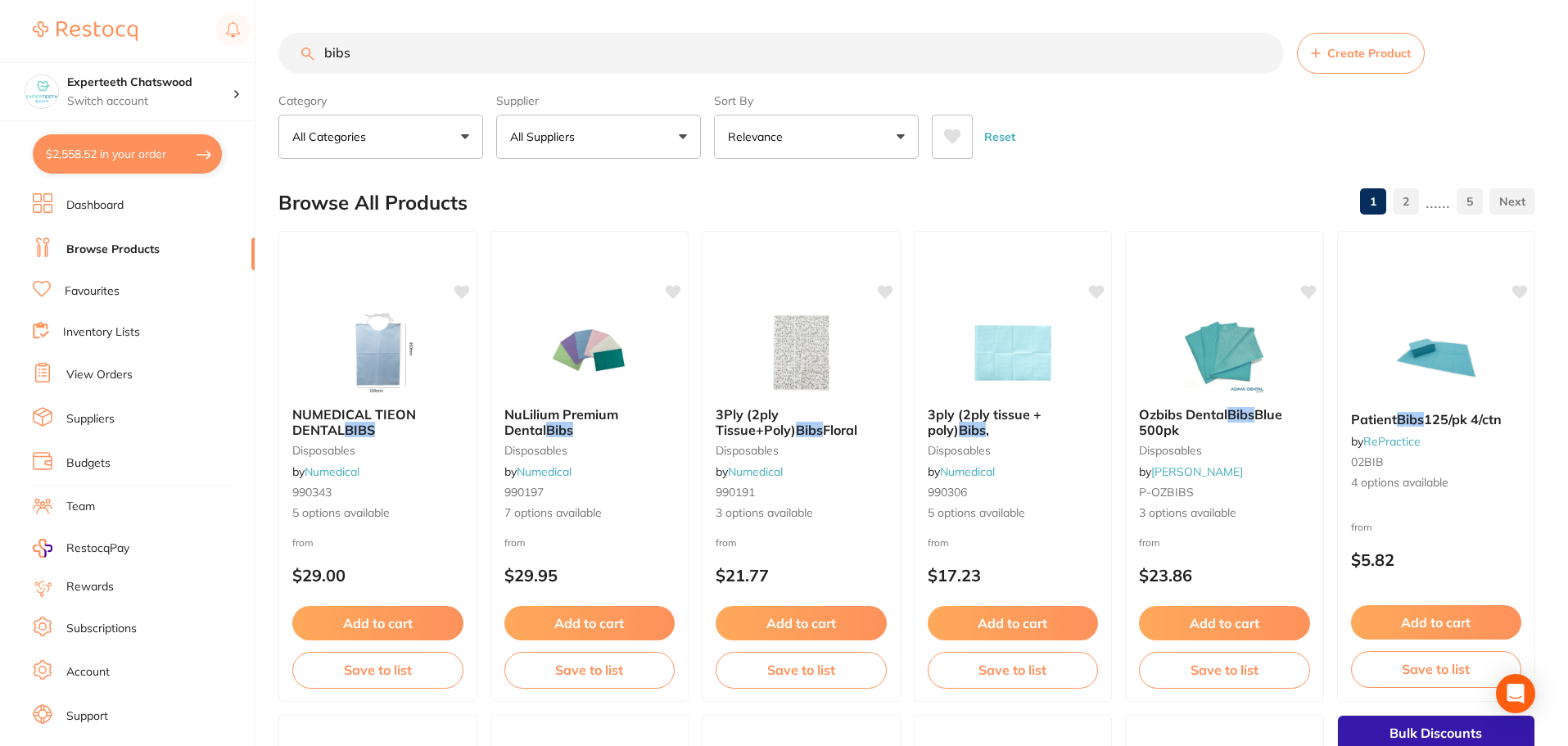
type input "bibs"
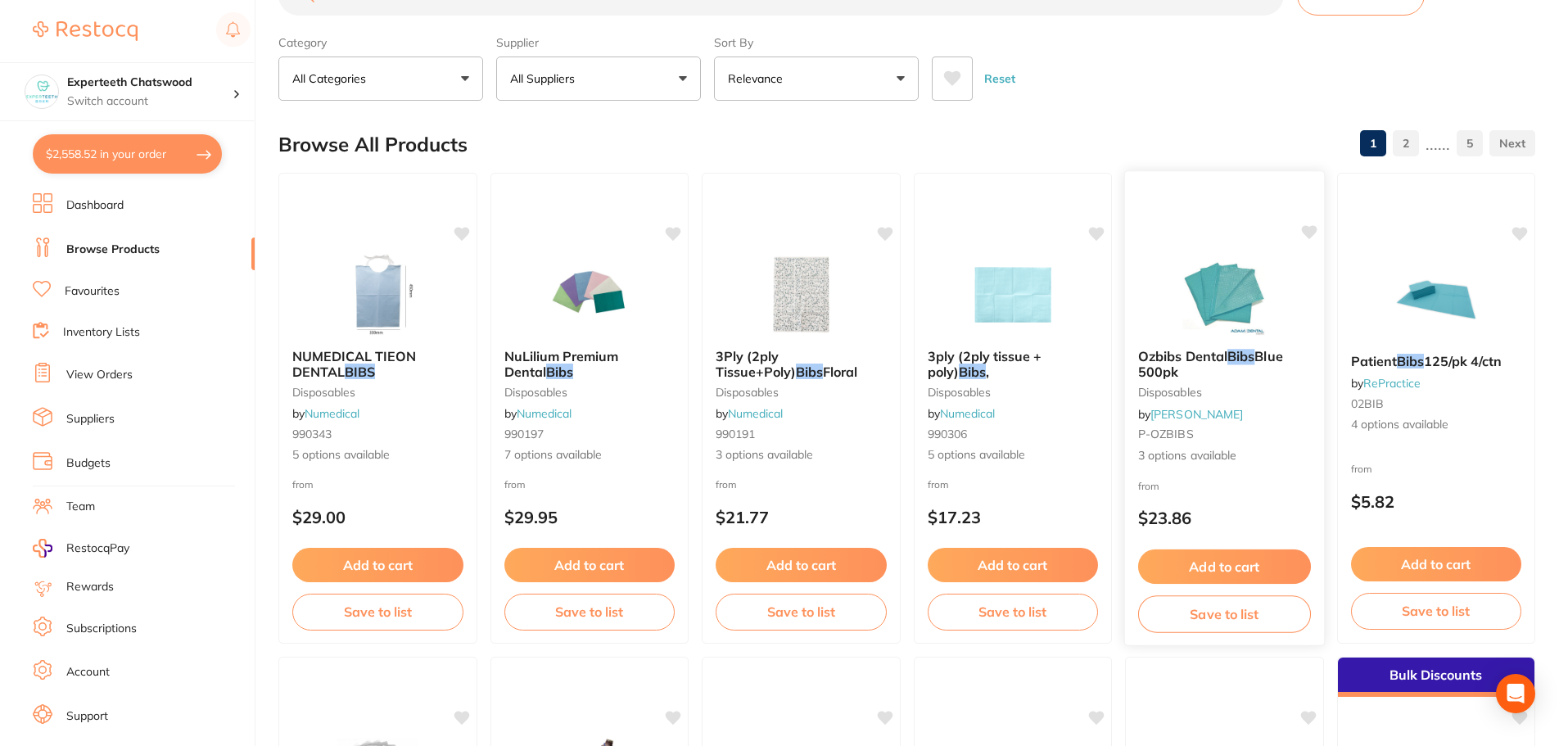
scroll to position [0, 0]
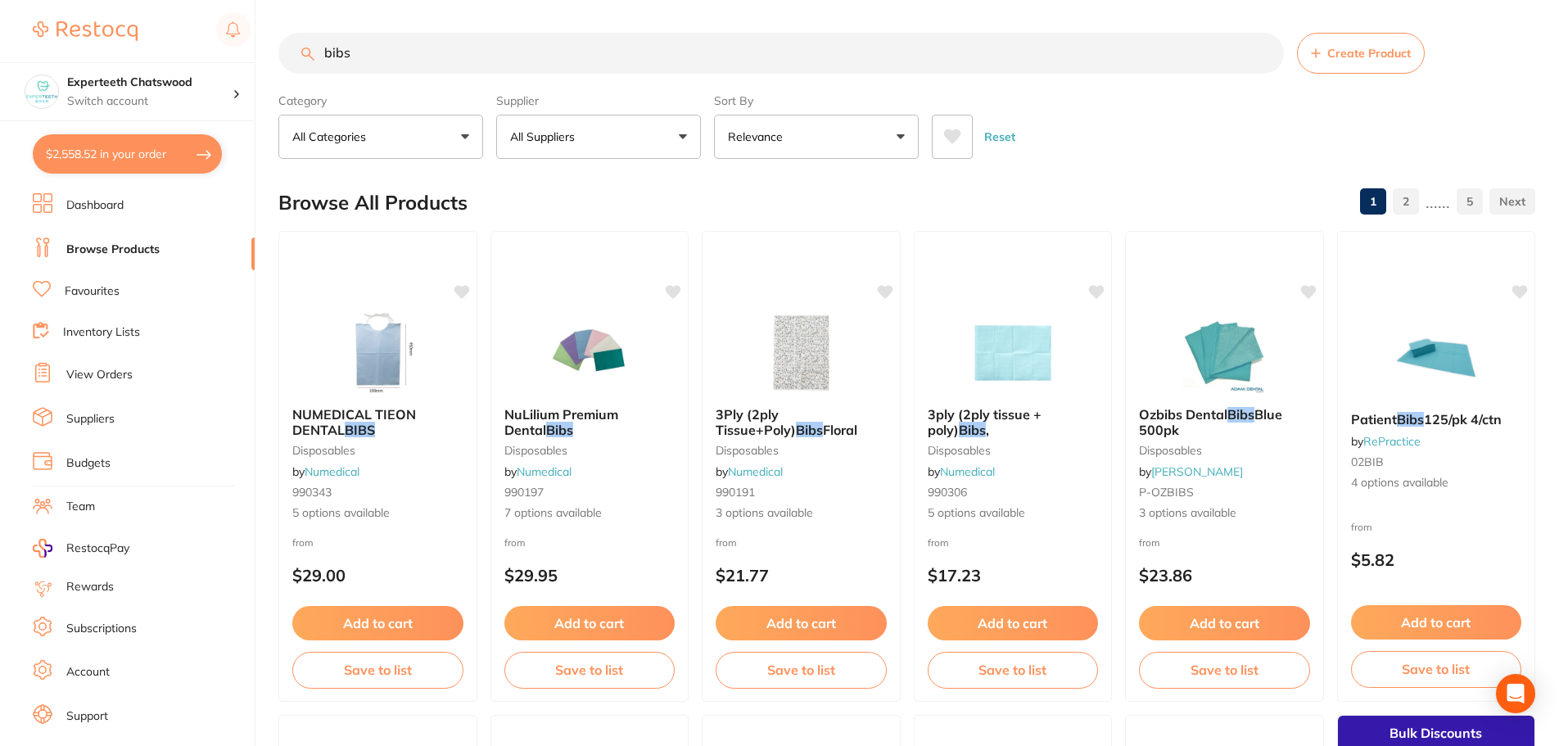
drag, startPoint x: 617, startPoint y: 147, endPoint x: 564, endPoint y: 178, distance: 61.4
click at [617, 147] on button "All Suppliers" at bounding box center [598, 136] width 205 height 44
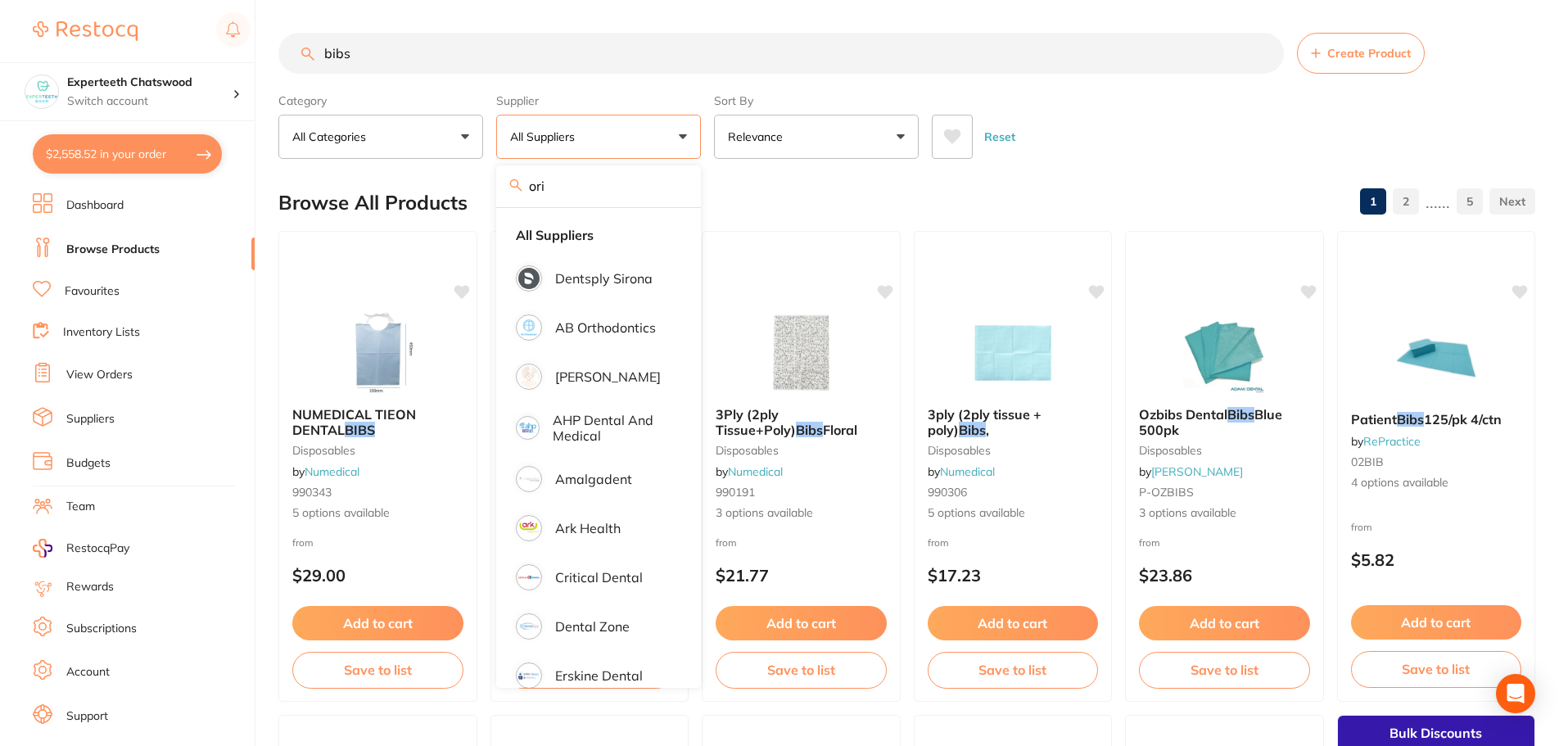
click at [547, 192] on input "ori" at bounding box center [598, 186] width 205 height 41
type input "o"
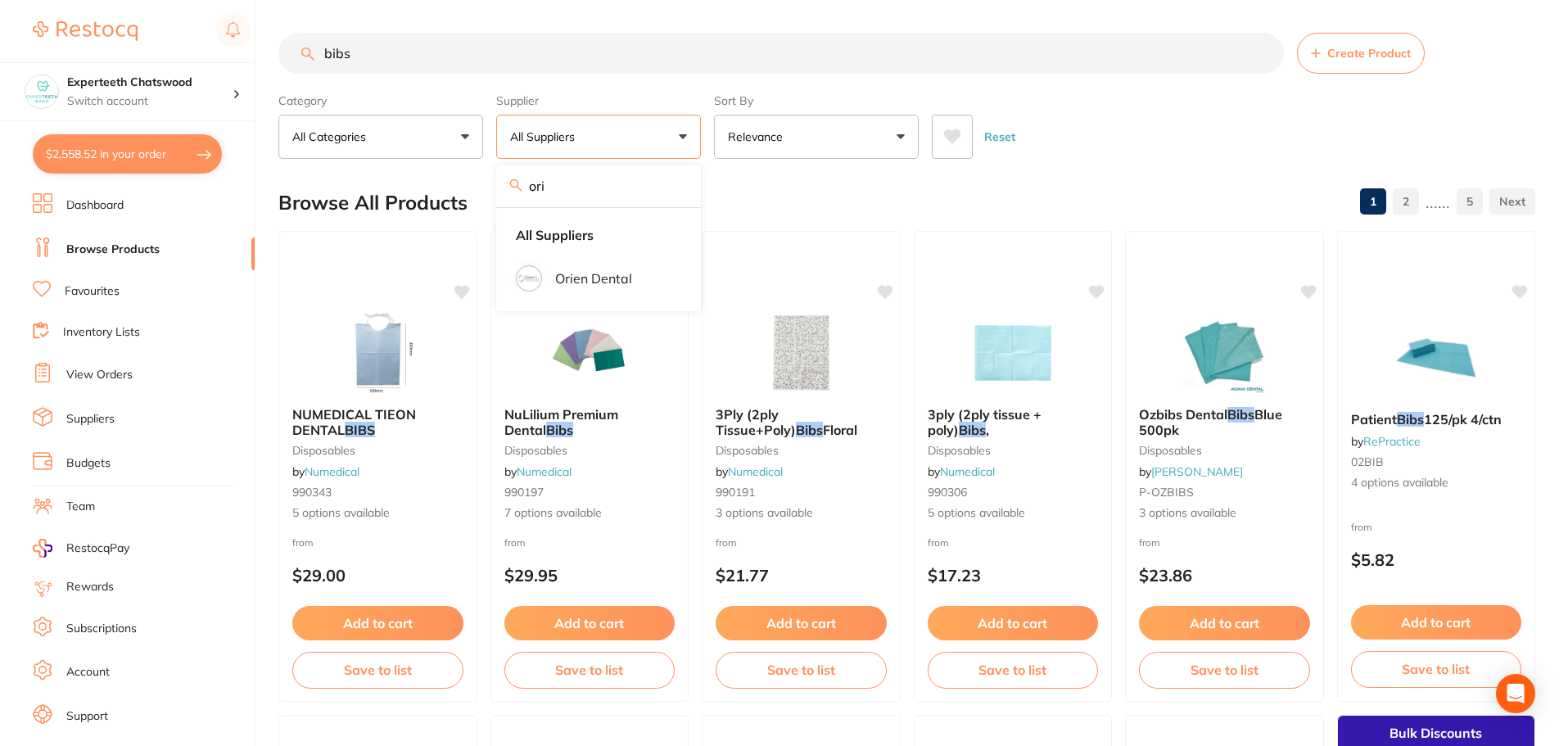
type input "origin"
click at [671, 190] on input "origin" at bounding box center [598, 186] width 205 height 41
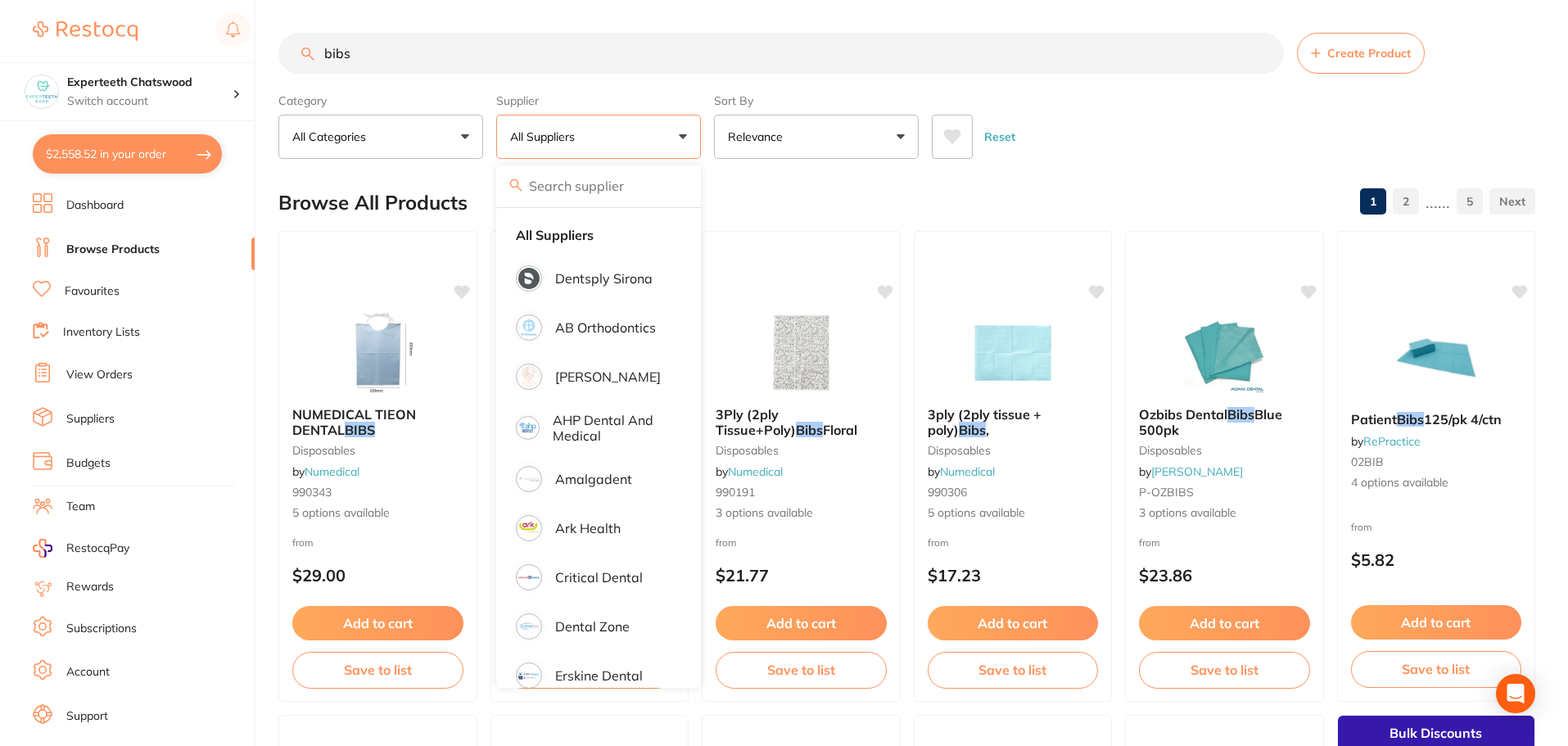
click at [673, 139] on button "All Suppliers" at bounding box center [598, 136] width 205 height 44
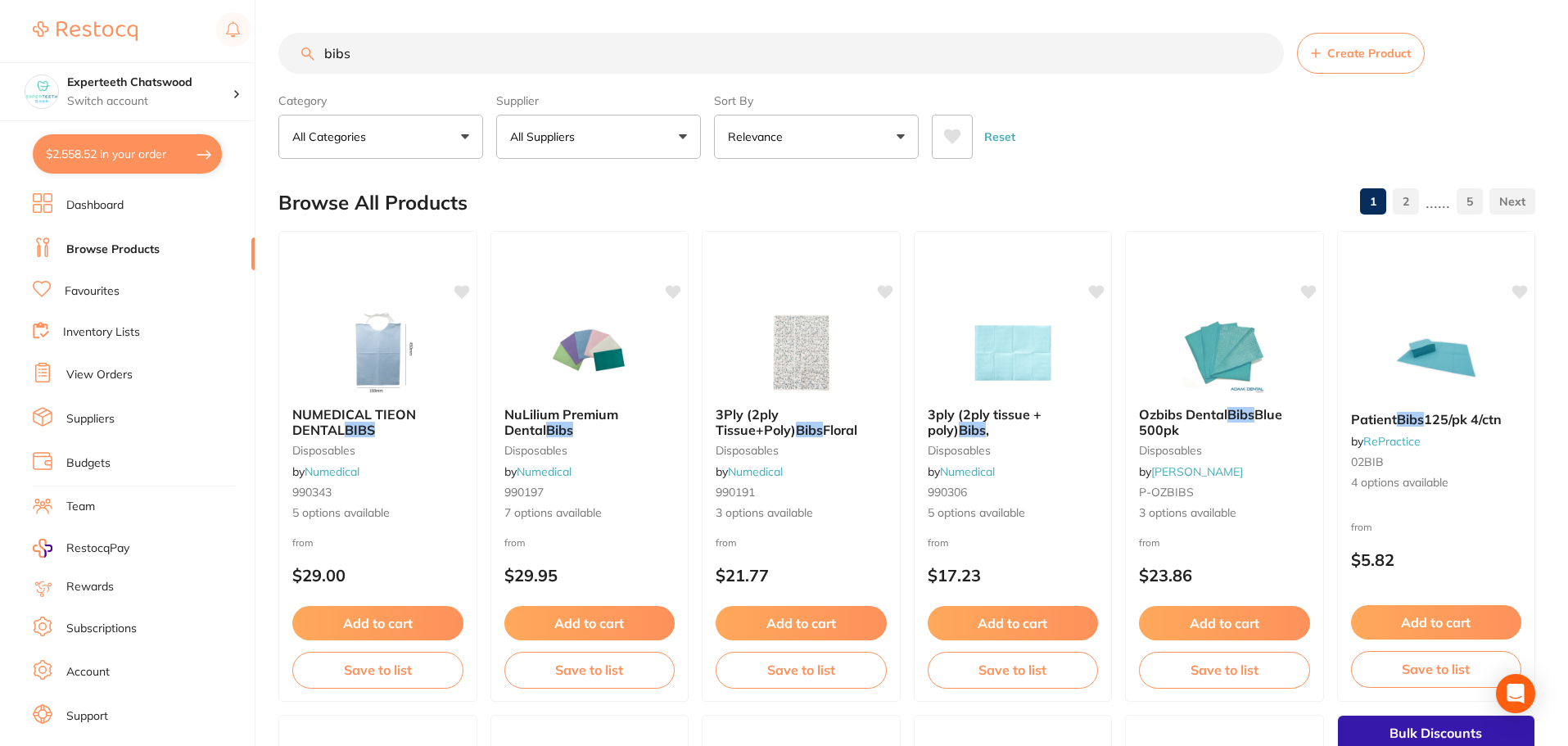
click at [679, 136] on button "All Suppliers" at bounding box center [598, 136] width 205 height 44
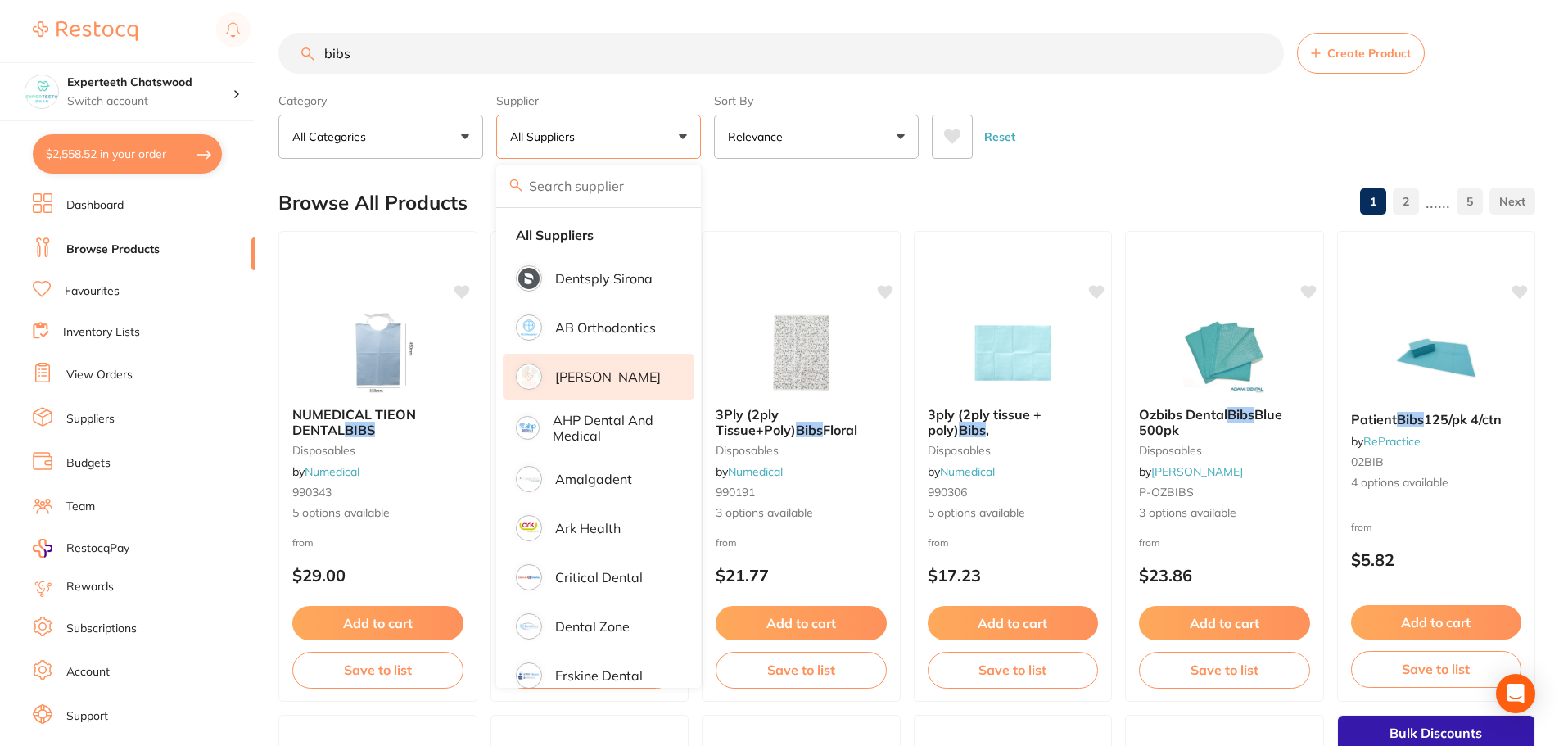
click at [602, 380] on p "[PERSON_NAME]" at bounding box center [608, 377] width 106 height 15
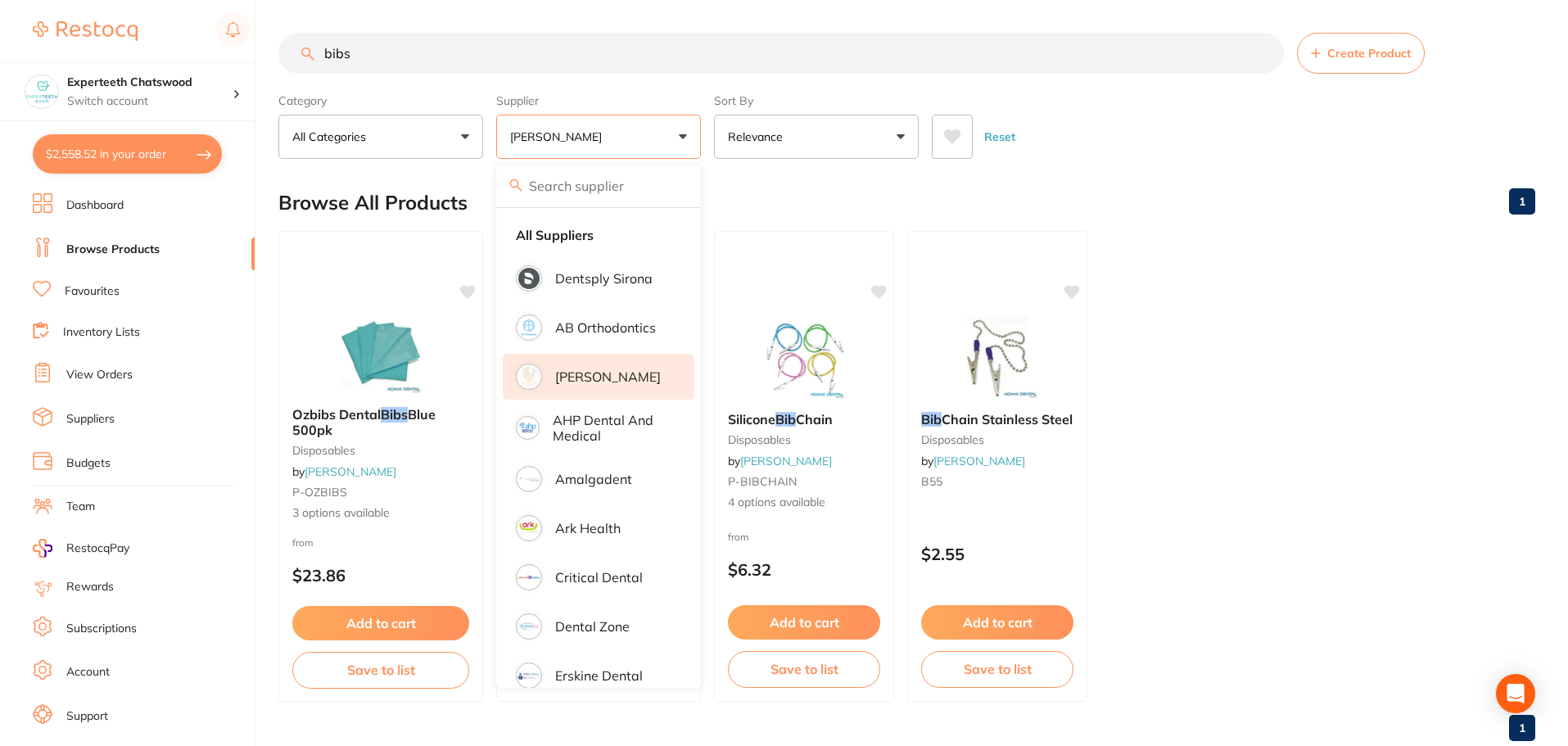
click at [1199, 346] on ul "Ozbibs Dental Bibs Blue 500pk disposables by [PERSON_NAME] P-OZBIBS 3 options a…" at bounding box center [907, 466] width 1257 height 471
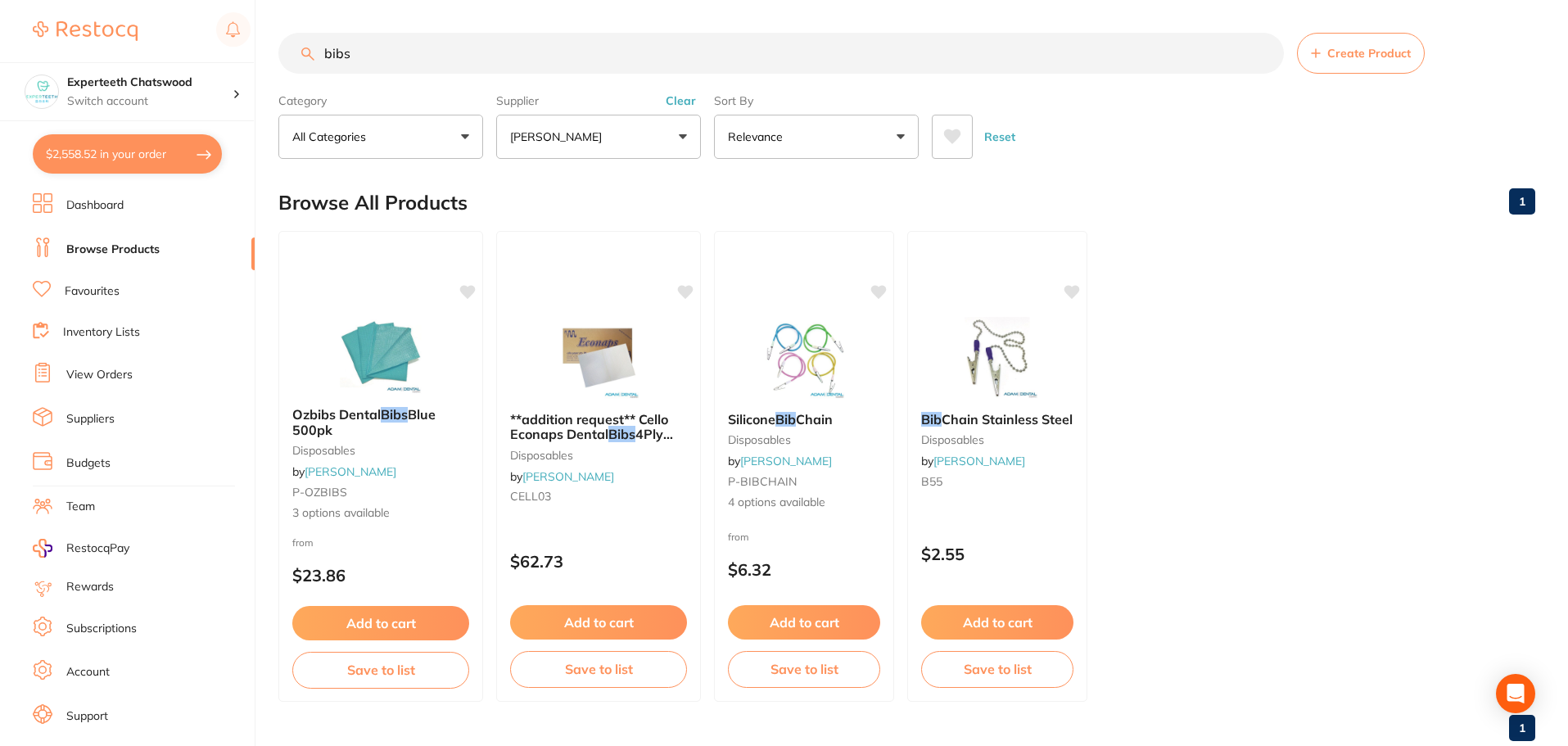
drag, startPoint x: 404, startPoint y: 631, endPoint x: 420, endPoint y: 620, distance: 19.4
click at [404, 631] on button "Add to cart" at bounding box center [381, 624] width 177 height 35
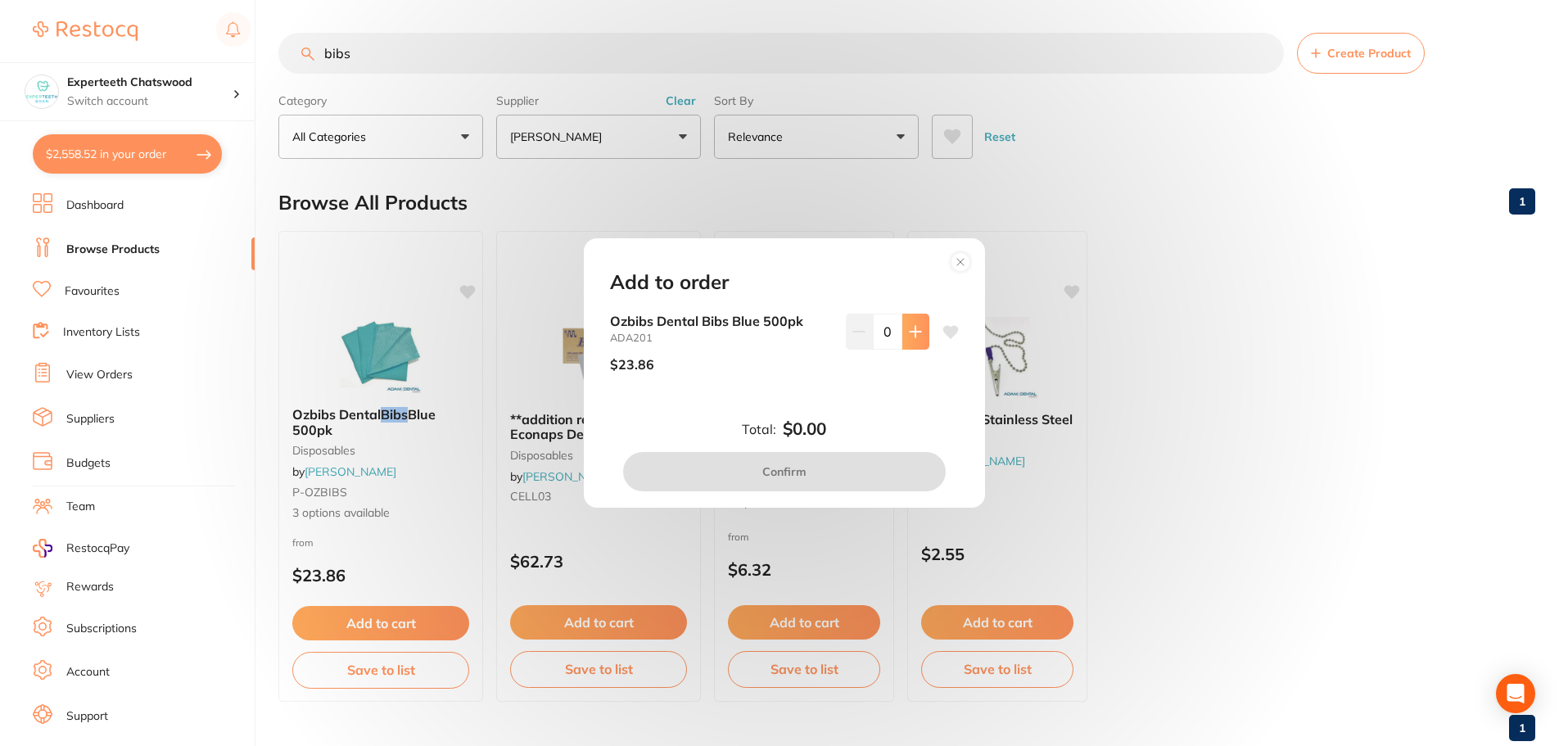
click at [912, 338] on button at bounding box center [916, 332] width 27 height 36
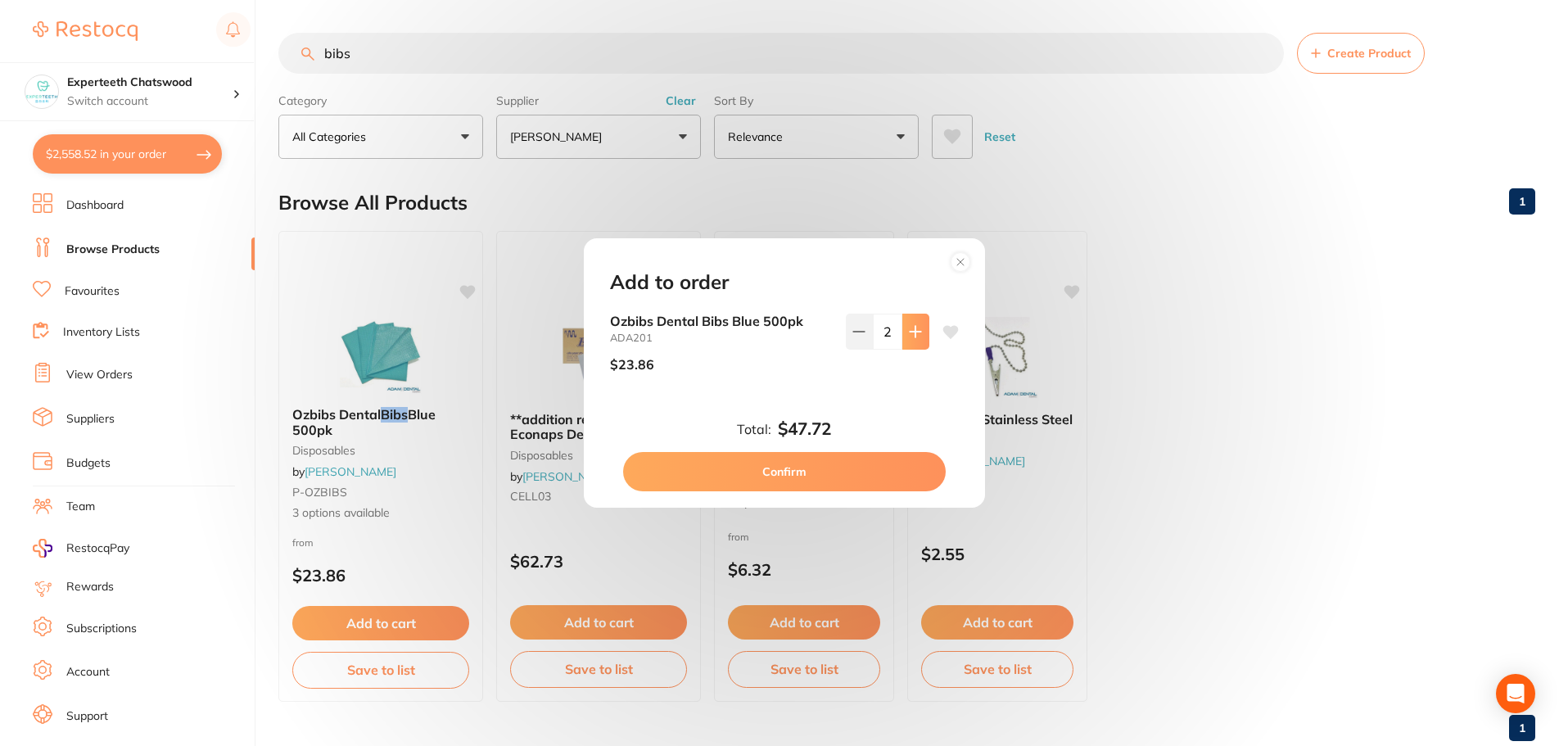
click at [912, 338] on button at bounding box center [916, 332] width 27 height 36
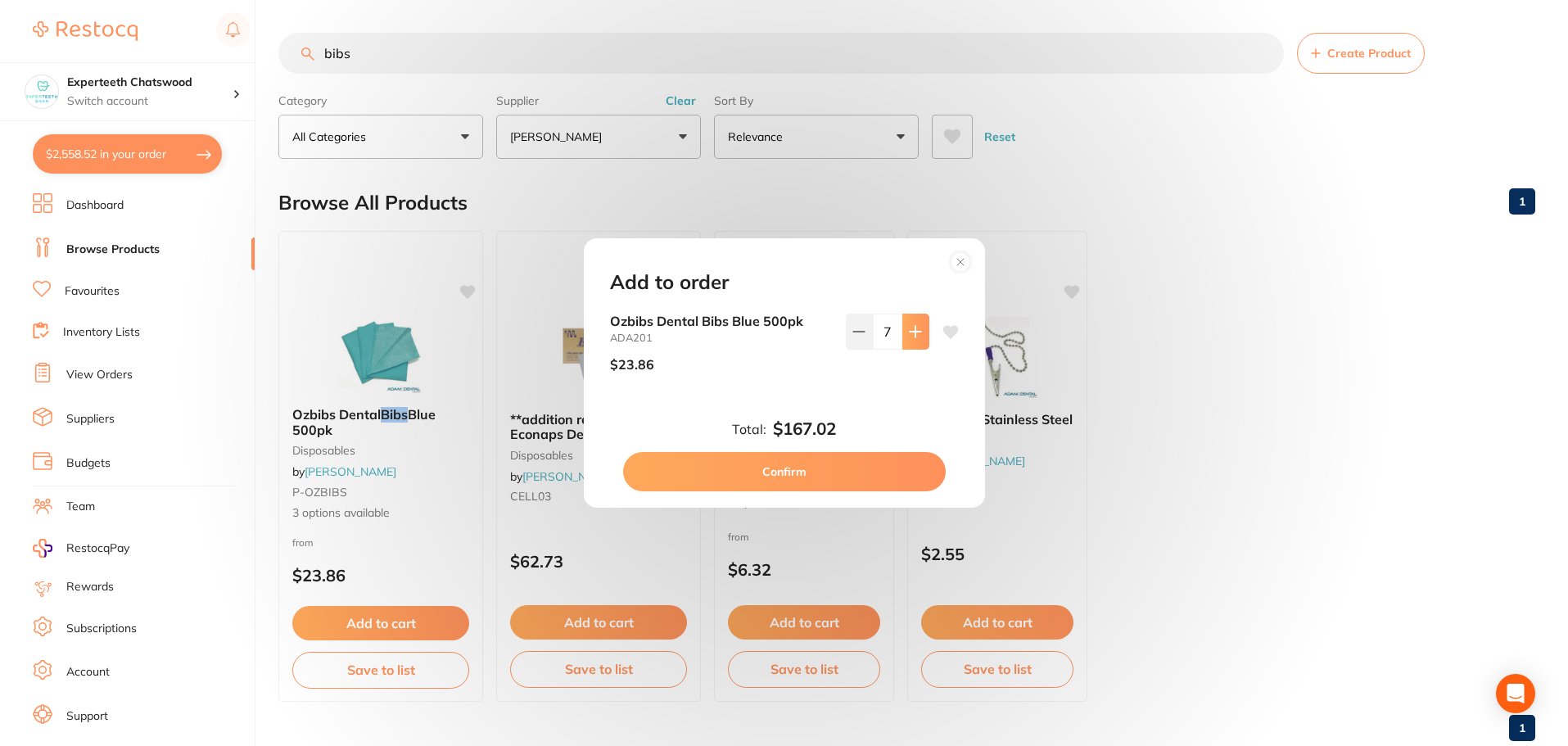
click at [912, 338] on button at bounding box center [916, 332] width 27 height 36
type input "10"
click at [832, 472] on button "Confirm" at bounding box center [784, 472] width 322 height 40
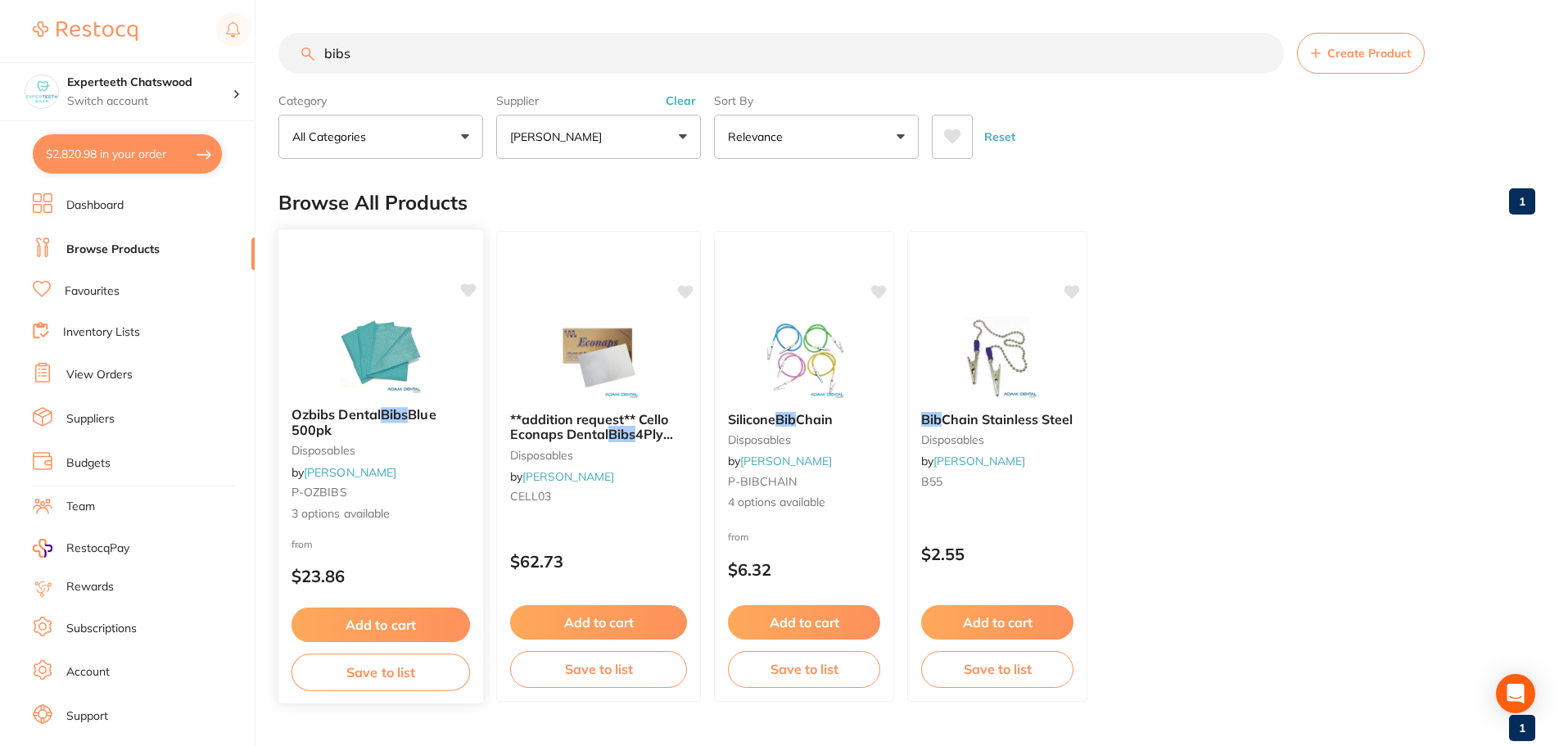
click at [435, 625] on button "Add to cart" at bounding box center [381, 625] width 179 height 36
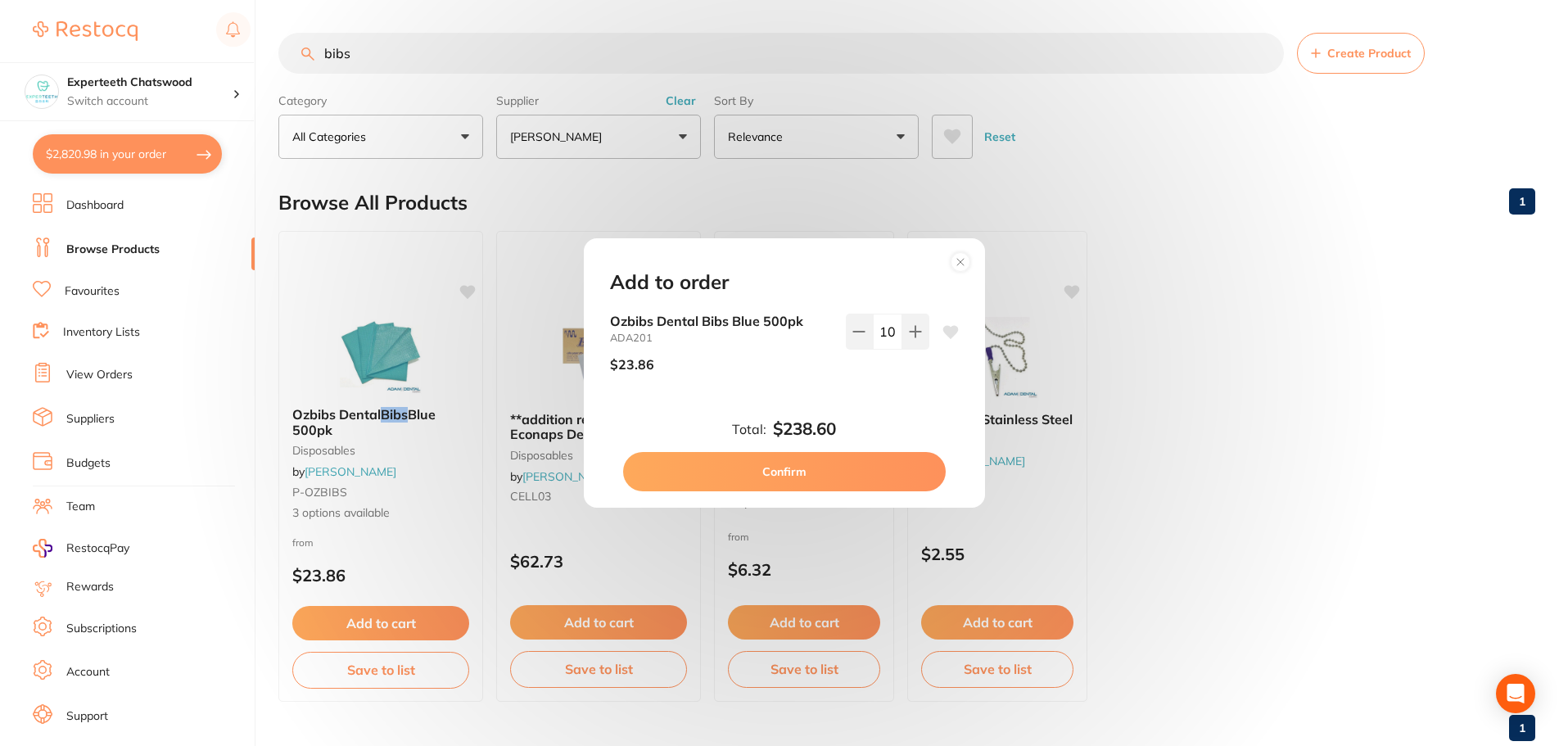
drag, startPoint x: 964, startPoint y: 262, endPoint x: 766, endPoint y: 197, distance: 208.4
click at [964, 262] on circle at bounding box center [960, 261] width 19 height 19
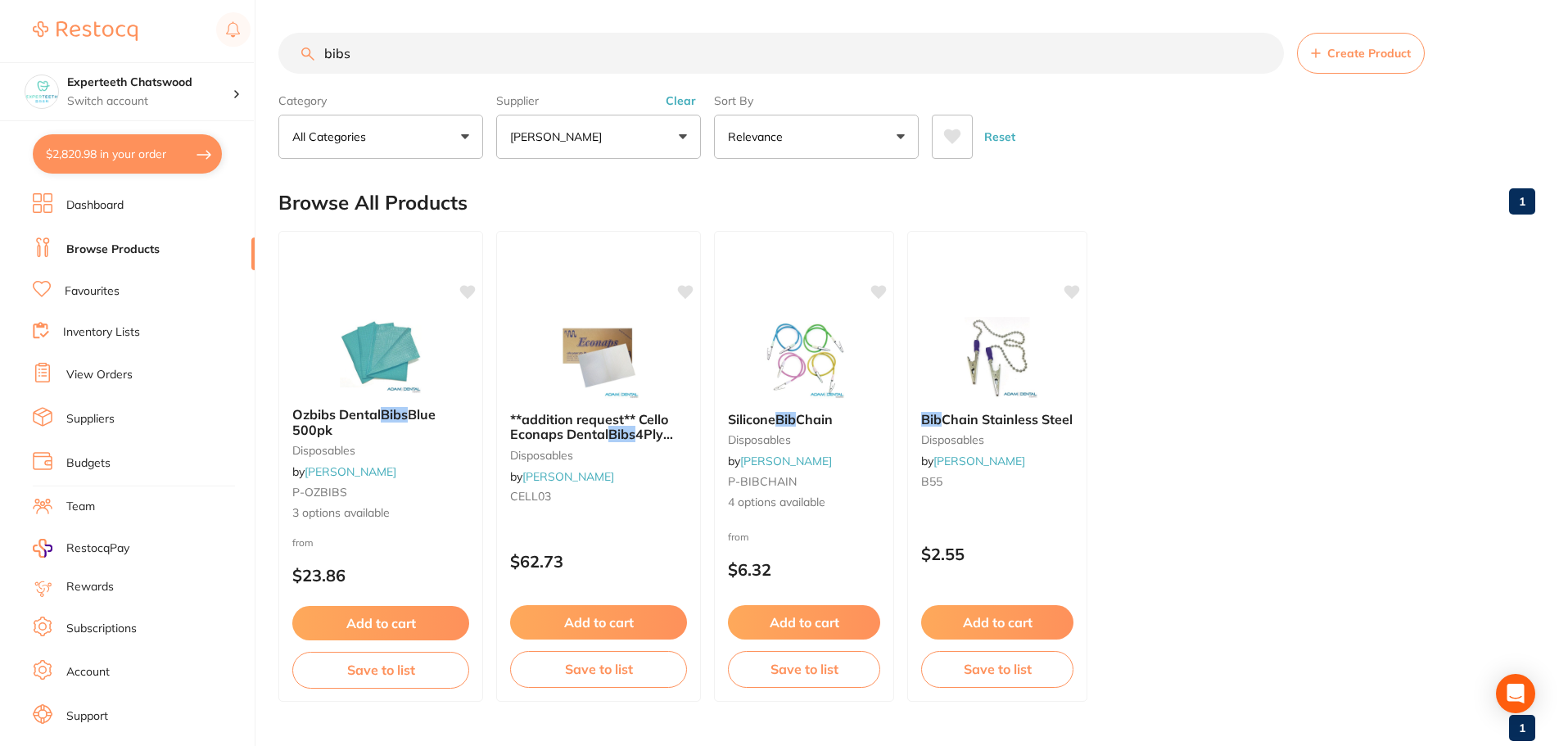
click at [398, 55] on input "bibs" at bounding box center [781, 54] width 1005 height 41
click at [328, 65] on input "bibs" at bounding box center [781, 54] width 1005 height 41
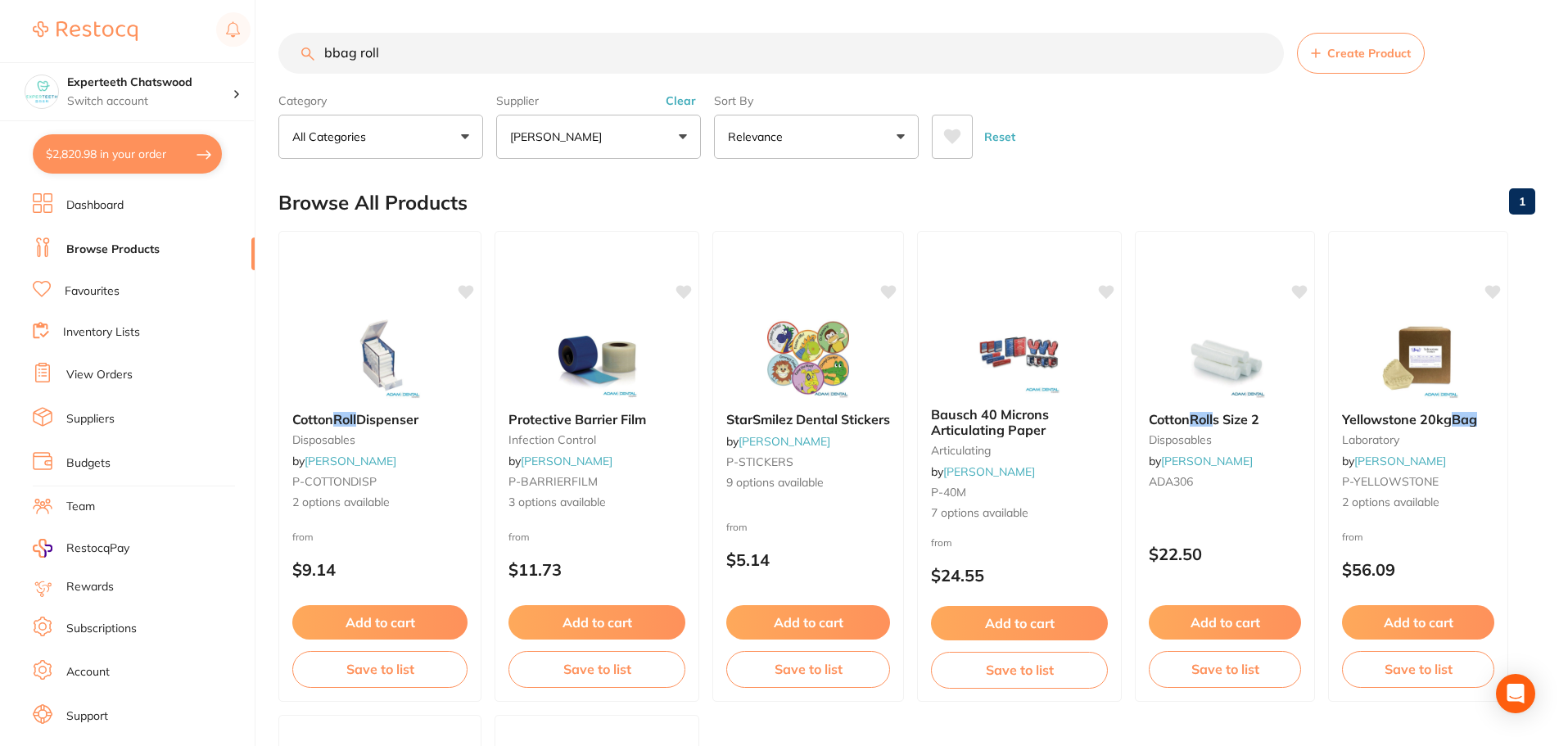
click at [338, 52] on input "bbag roll" at bounding box center [781, 54] width 1005 height 41
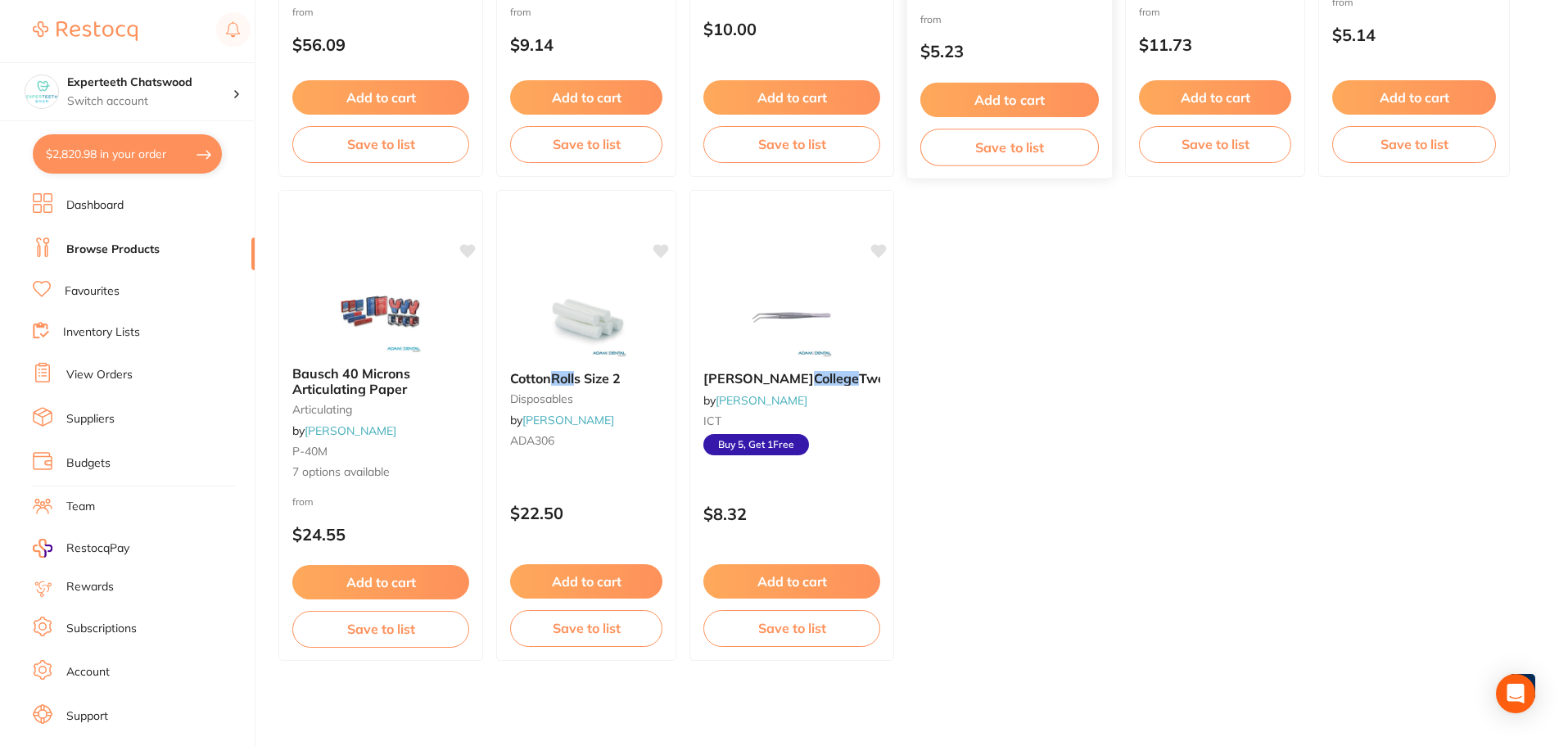
scroll to position [0, 0]
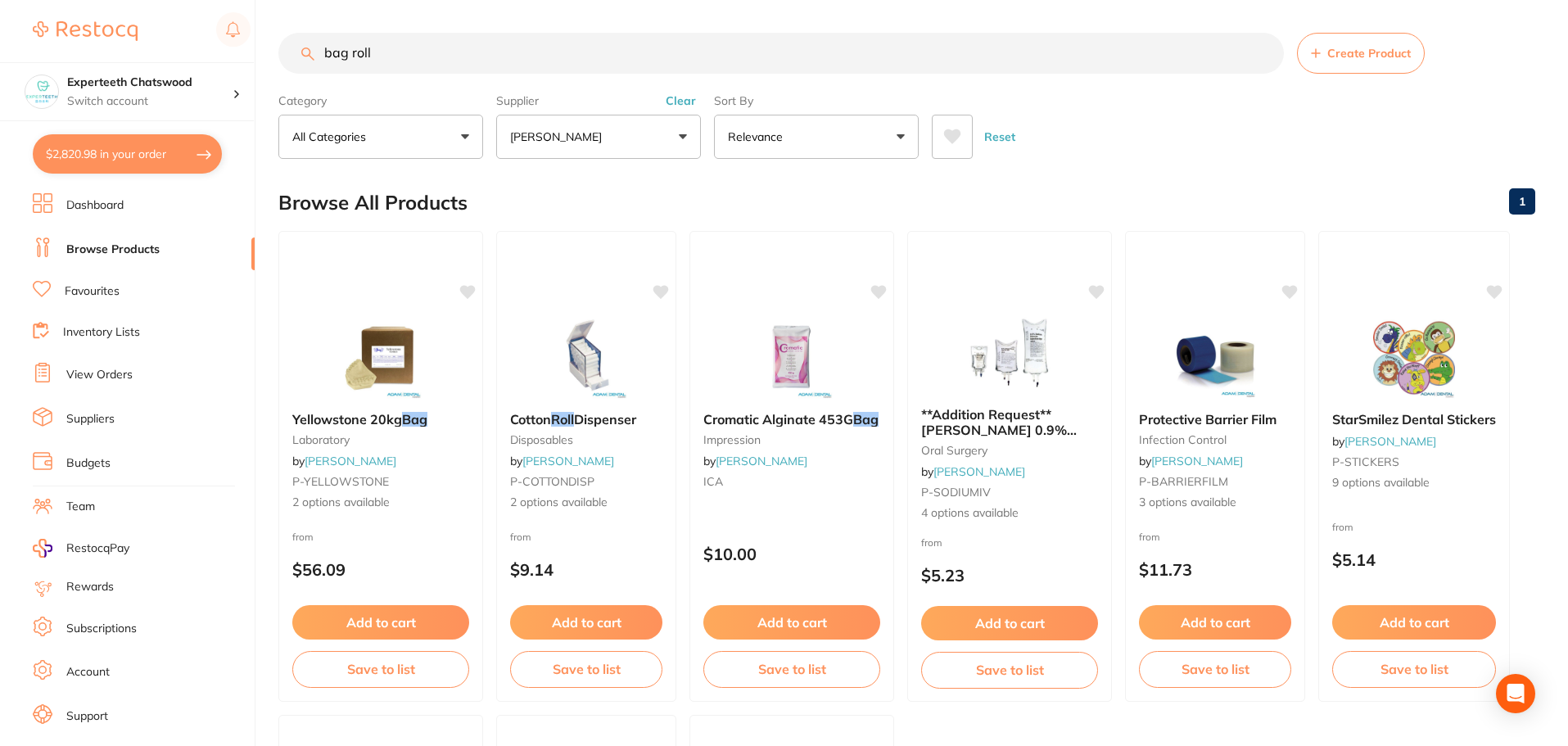
click at [437, 60] on input "bag roll" at bounding box center [781, 54] width 1005 height 41
type input "b"
